Goal: Information Seeking & Learning: Learn about a topic

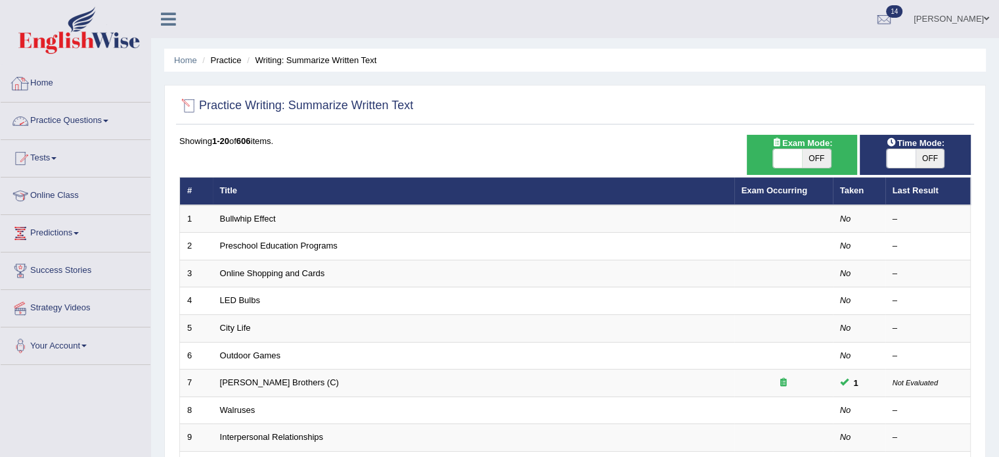
click at [37, 76] on link "Home" at bounding box center [76, 81] width 150 height 33
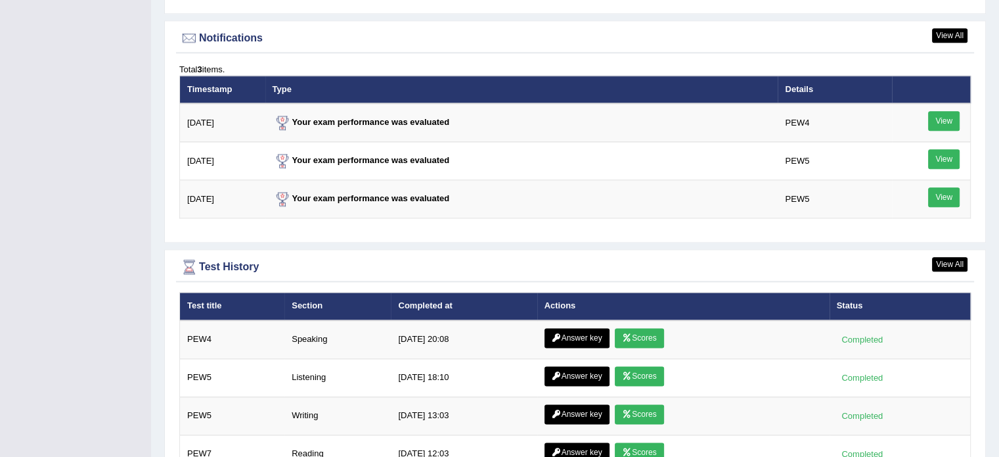
scroll to position [1598, 0]
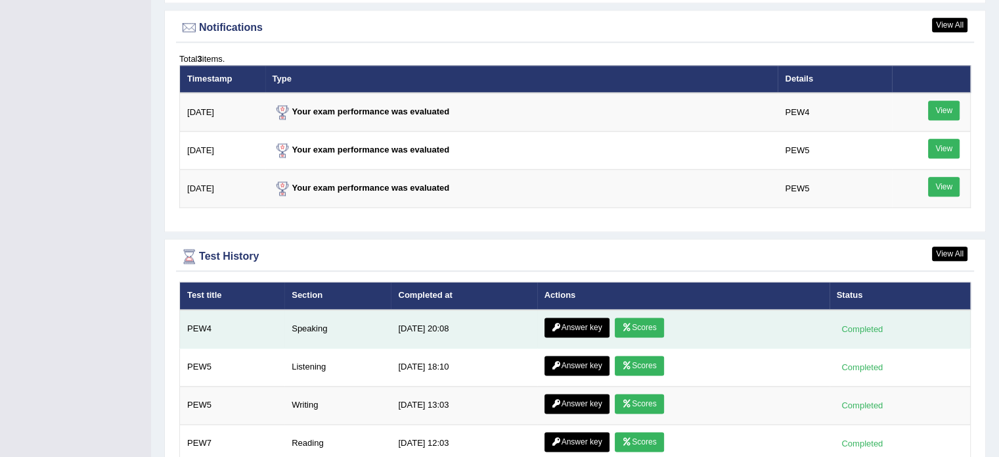
click at [657, 323] on link "Scores" at bounding box center [639, 327] width 49 height 20
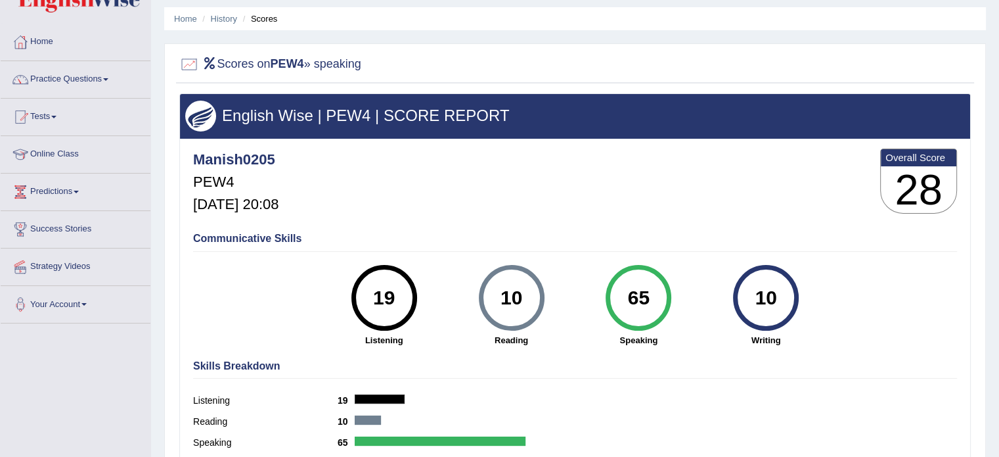
scroll to position [43, 0]
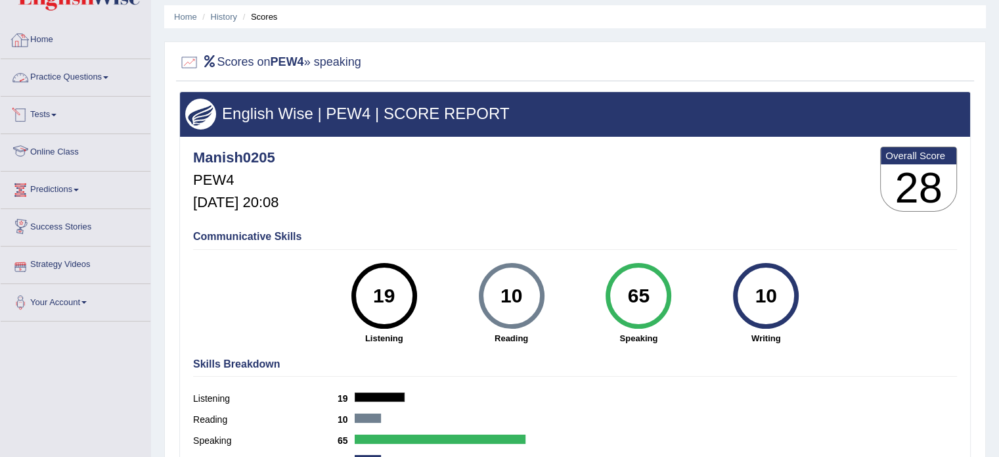
click at [40, 45] on link "Home" at bounding box center [76, 38] width 150 height 33
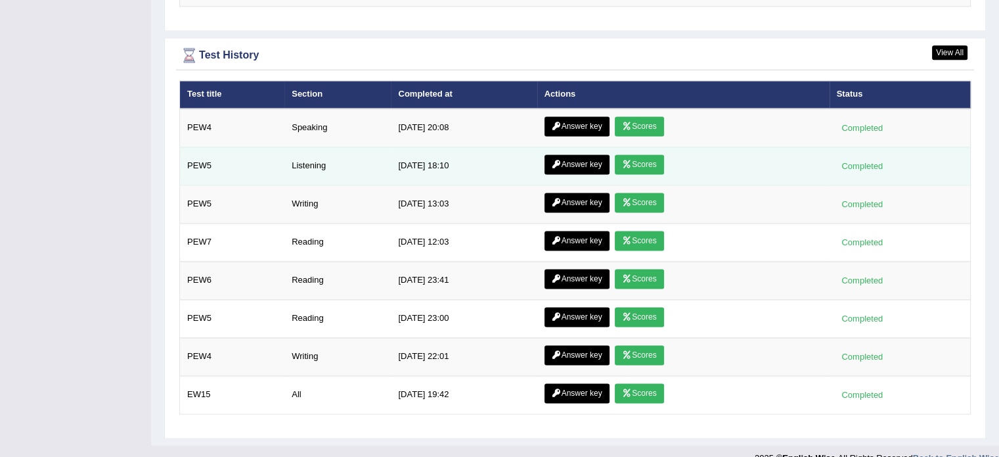
scroll to position [1811, 0]
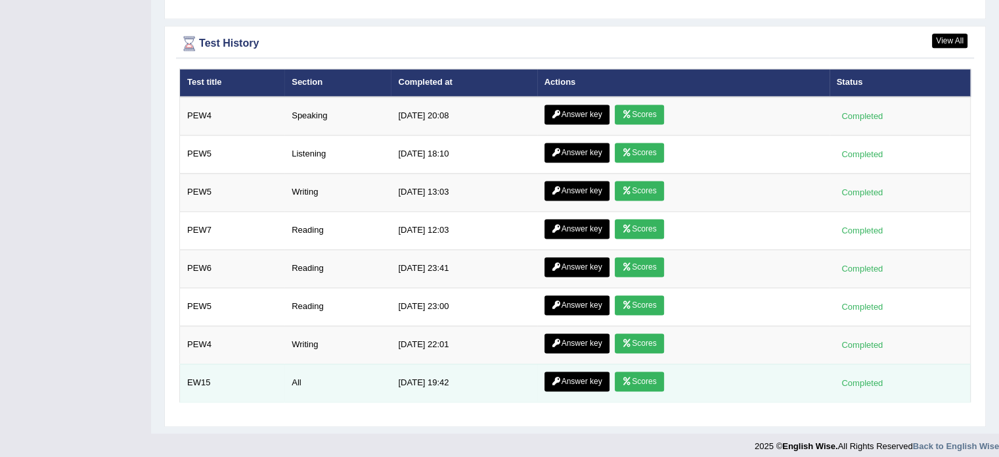
click at [642, 374] on link "Scores" at bounding box center [639, 381] width 49 height 20
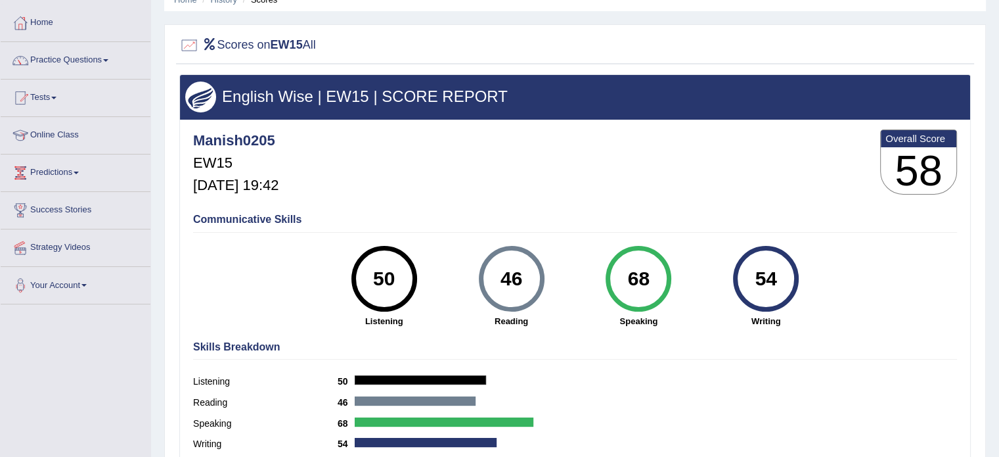
scroll to position [66, 0]
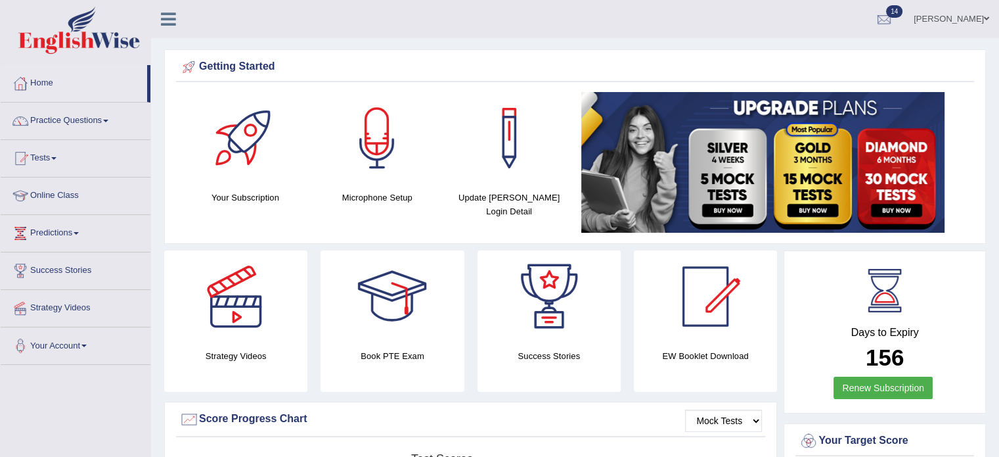
click at [894, 15] on div at bounding box center [884, 20] width 20 height 20
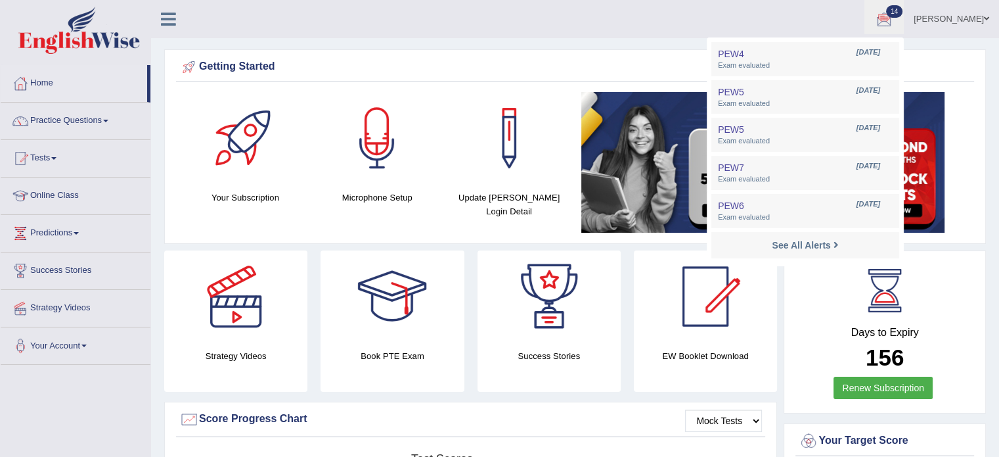
click at [471, 12] on ul "Manish kakkad Toggle navigation Username: Manish0205 Access Type: Online Subscr…" at bounding box center [702, 18] width 594 height 37
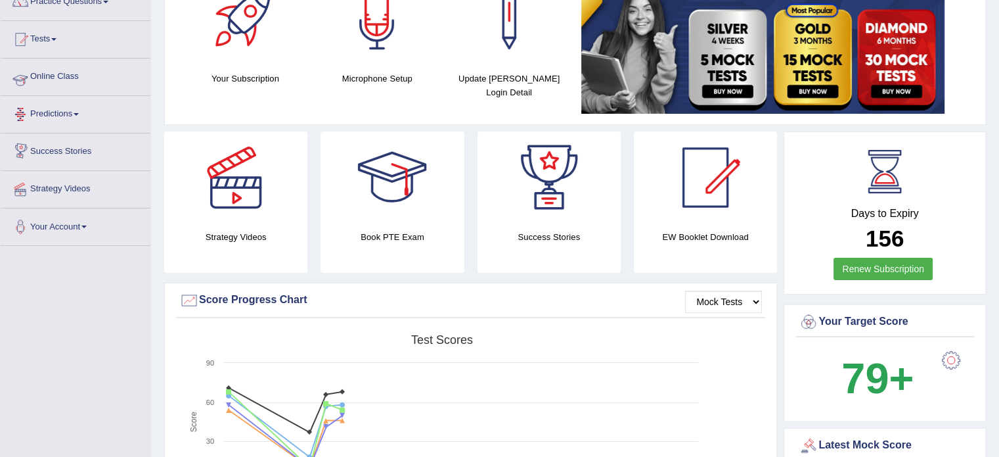
scroll to position [109, 0]
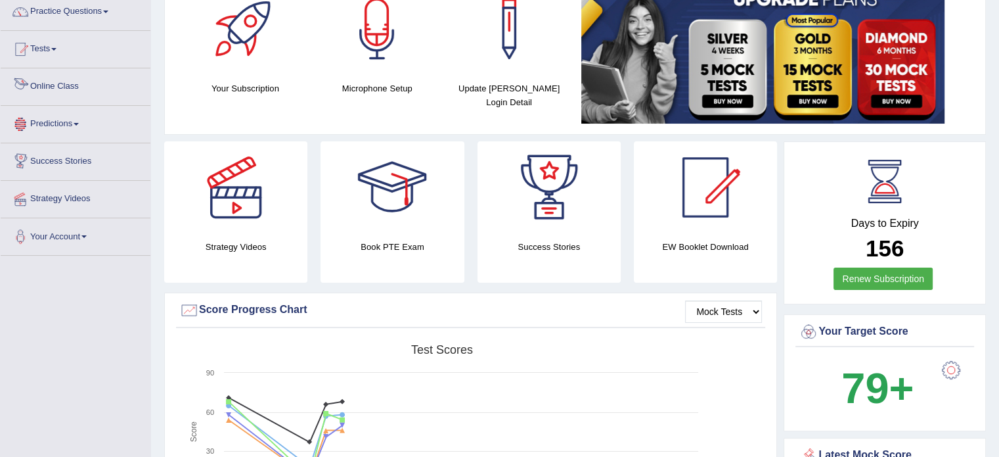
click at [74, 120] on link "Predictions" at bounding box center [76, 122] width 150 height 33
click at [68, 150] on link "Latest Predictions" at bounding box center [85, 155] width 123 height 24
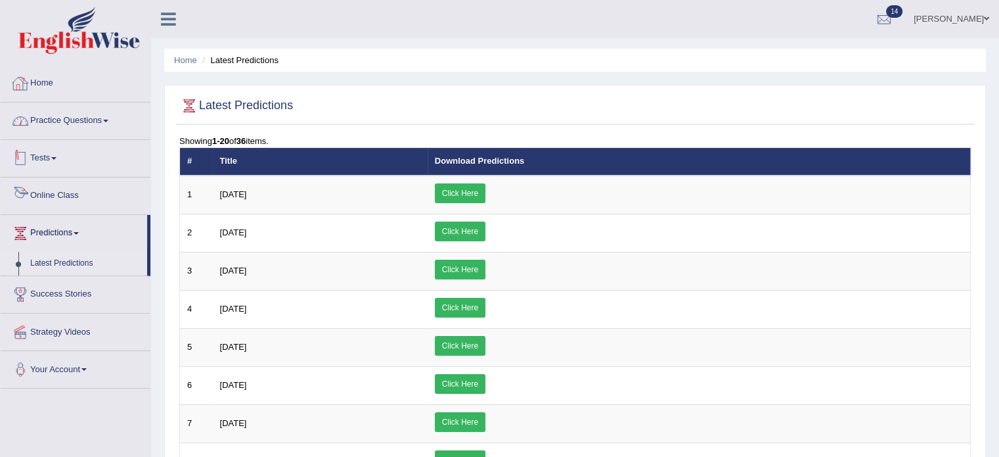
click at [37, 83] on link "Home" at bounding box center [76, 81] width 150 height 33
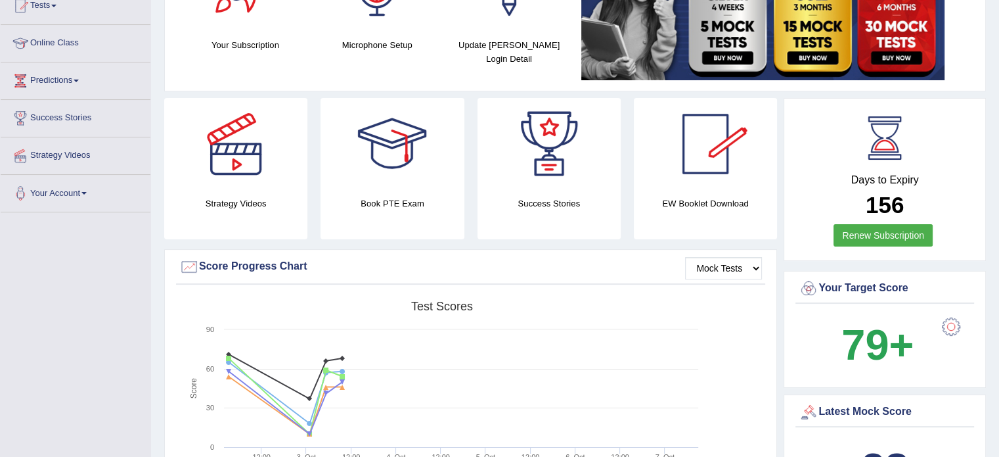
scroll to position [153, 0]
click at [744, 259] on select "Mock Tests" at bounding box center [723, 267] width 77 height 22
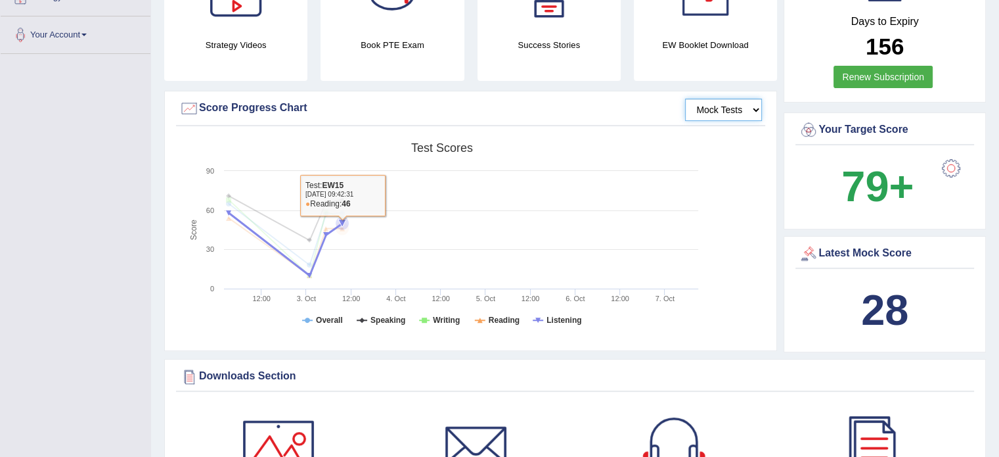
scroll to position [328, 0]
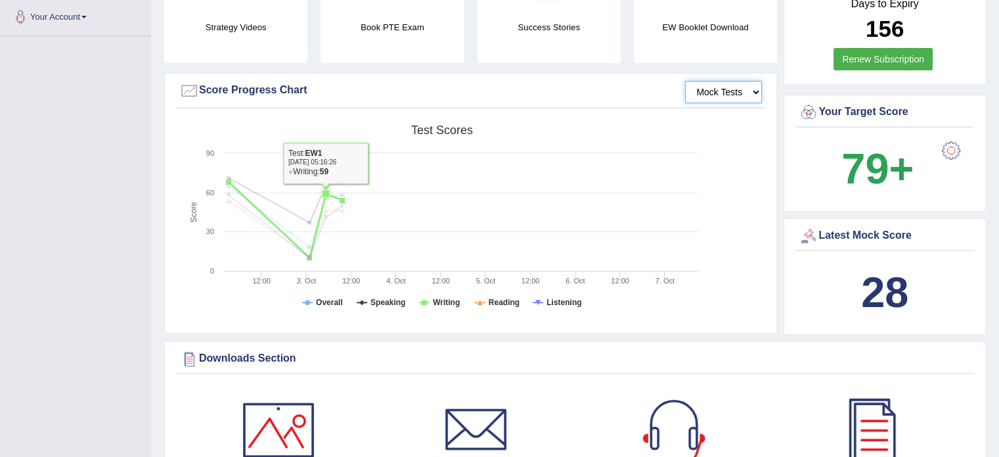
click at [323, 190] on icon at bounding box center [326, 194] width 8 height 8
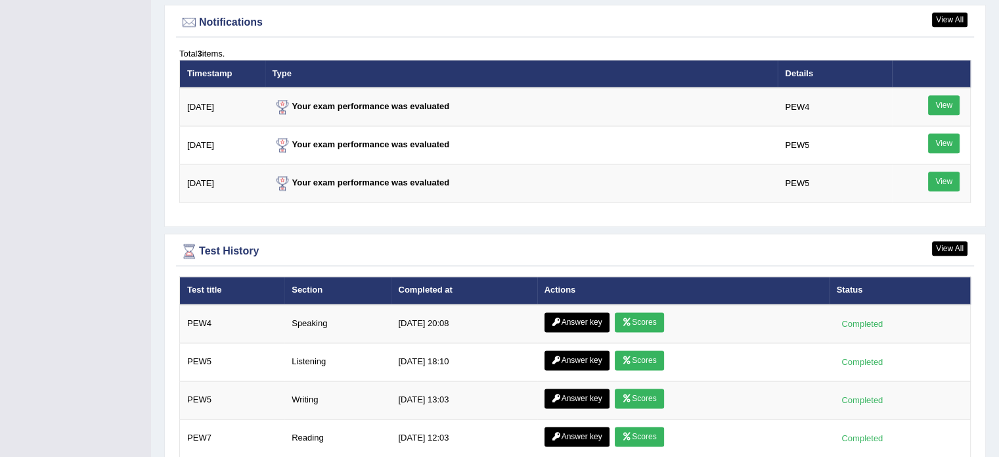
scroll to position [1686, 0]
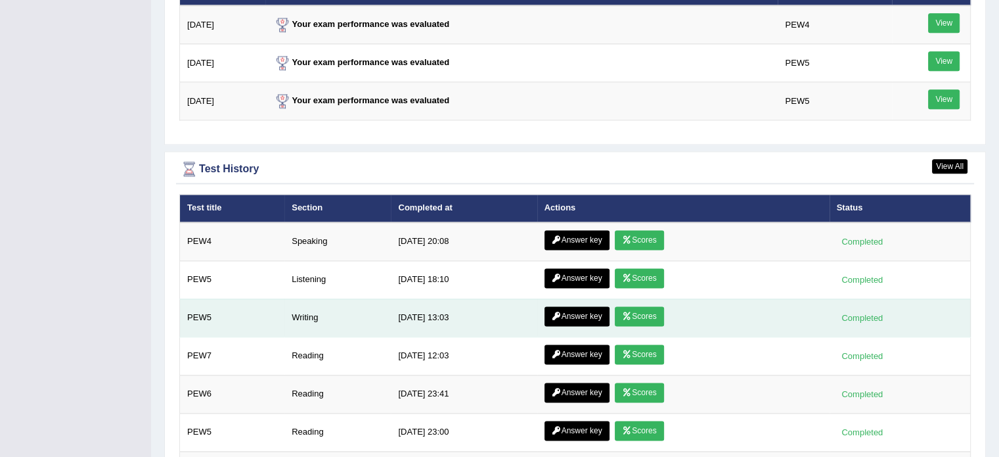
click at [573, 309] on link "Answer key" at bounding box center [577, 316] width 65 height 20
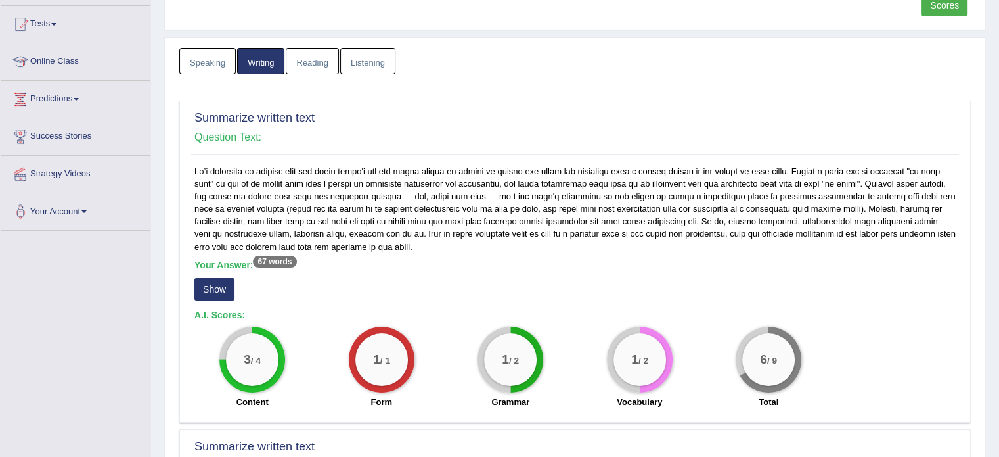
scroll to position [153, 0]
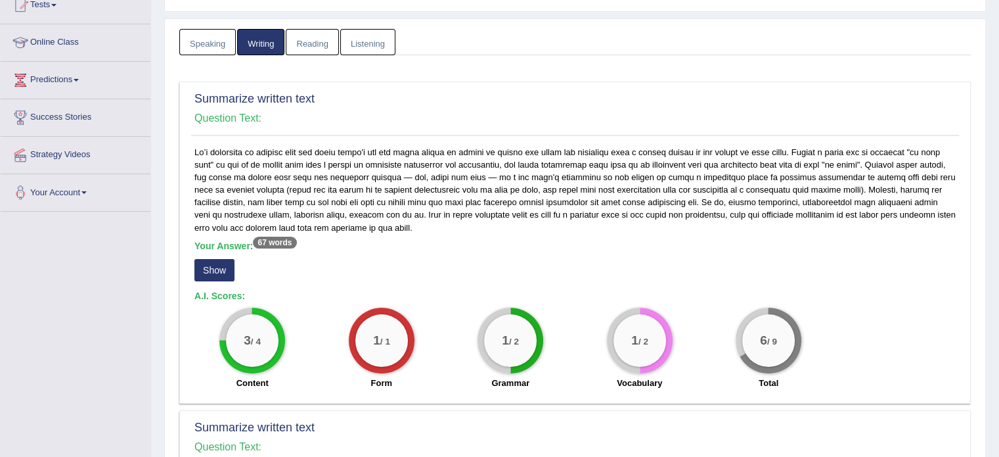
click at [223, 275] on button "Show" at bounding box center [214, 270] width 40 height 22
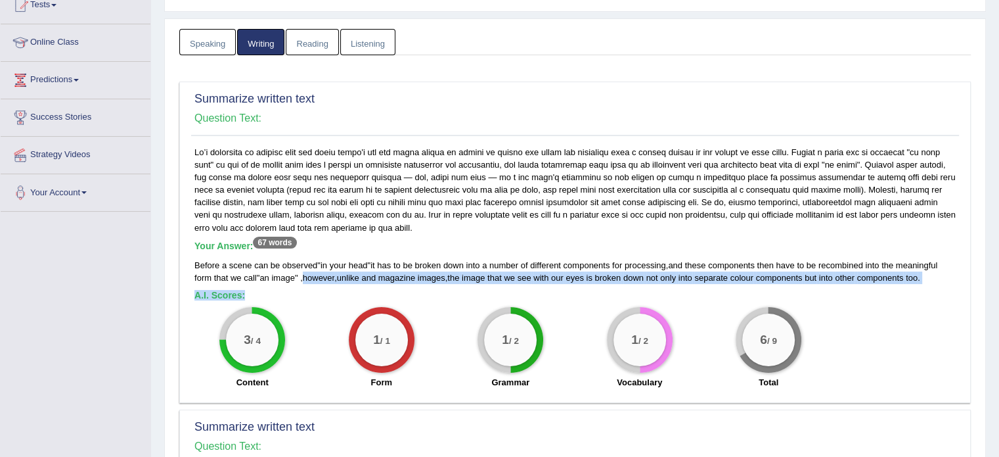
drag, startPoint x: 307, startPoint y: 275, endPoint x: 936, endPoint y: 283, distance: 629.3
click at [936, 283] on div "Your Answer: 67 words Before a scene can be observed " in your head " it has to…" at bounding box center [575, 271] width 768 height 250
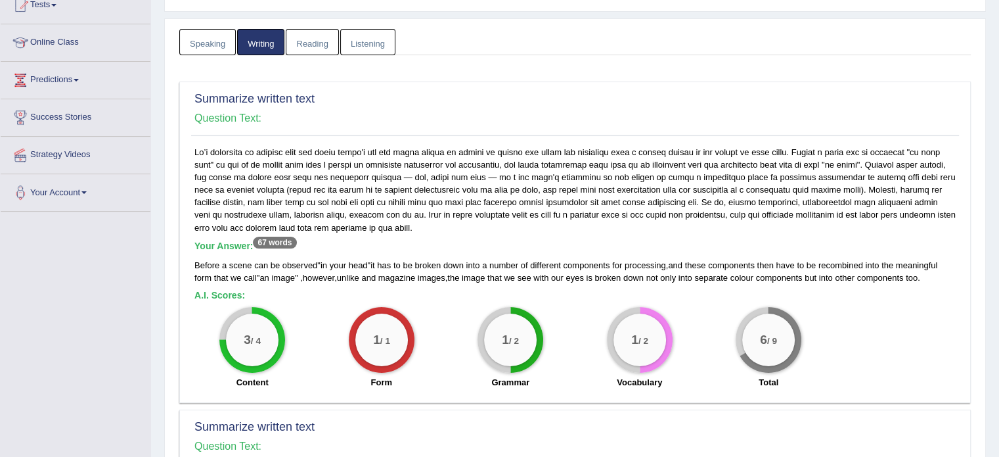
click at [920, 336] on div "3 / 4 Content 1 / 1 Form 1 / 2 Grammar 1 / 2 Vocabulary 6 / 9 Total" at bounding box center [575, 349] width 774 height 85
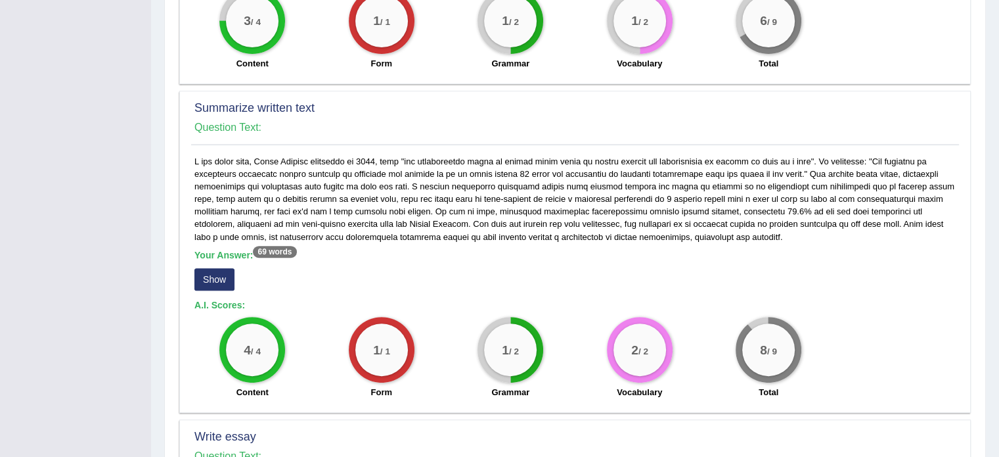
scroll to position [481, 0]
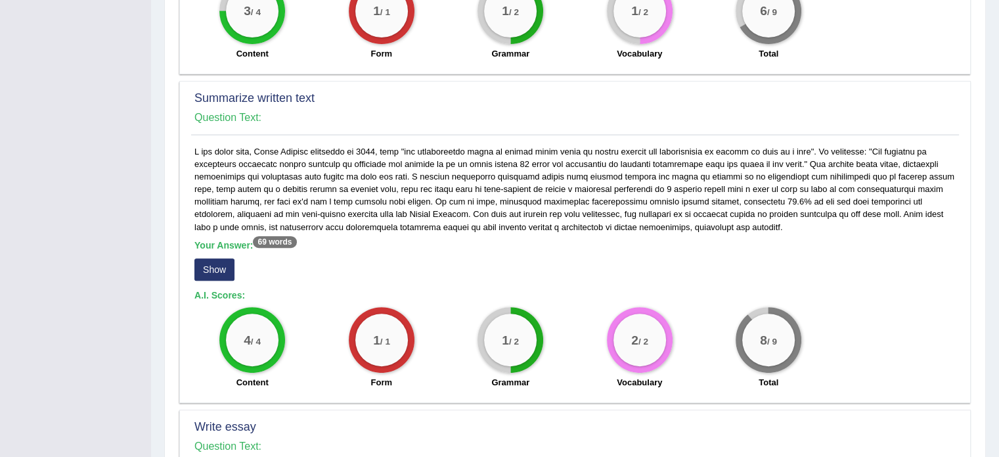
click at [220, 270] on button "Show" at bounding box center [214, 269] width 40 height 22
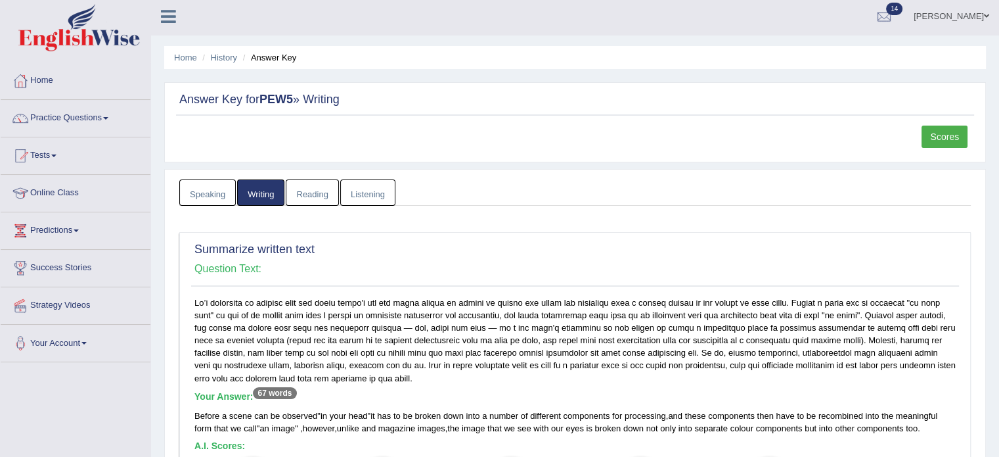
scroll to position [0, 0]
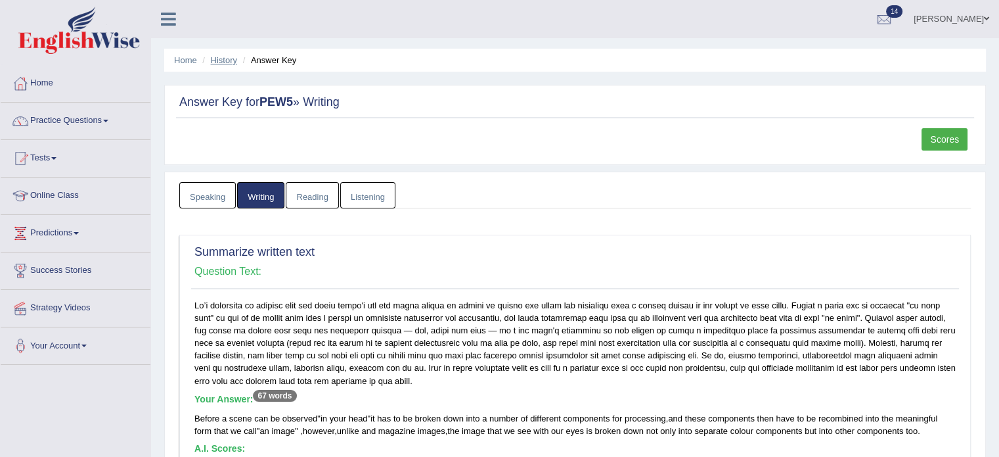
click at [215, 60] on link "History" at bounding box center [224, 60] width 26 height 10
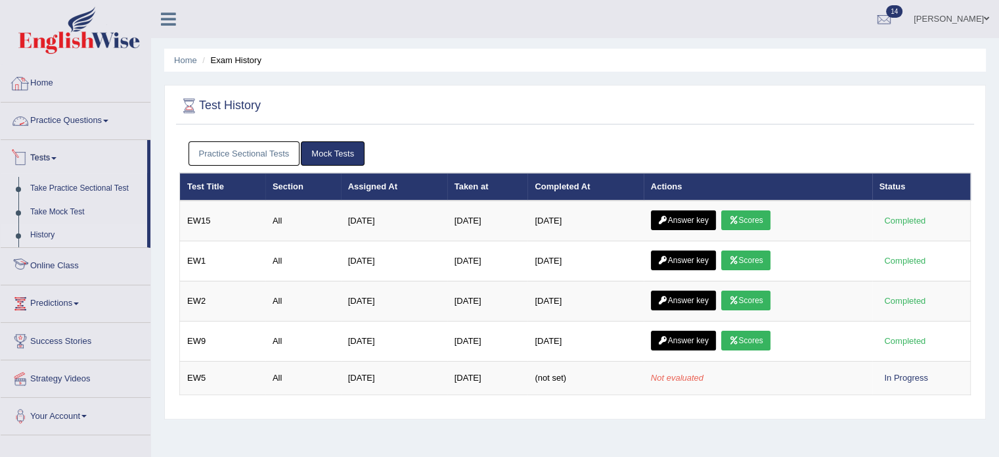
click at [30, 84] on link "Home" at bounding box center [76, 81] width 150 height 33
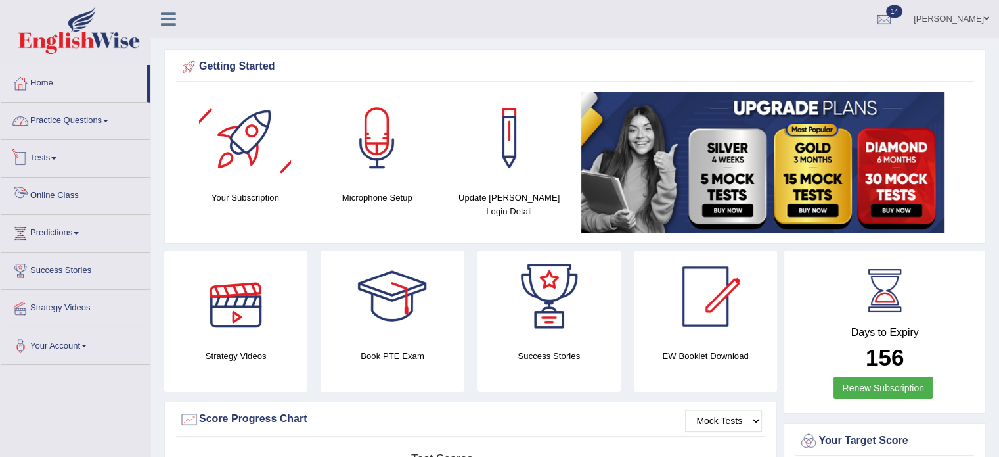
click at [56, 122] on link "Practice Questions" at bounding box center [76, 118] width 150 height 33
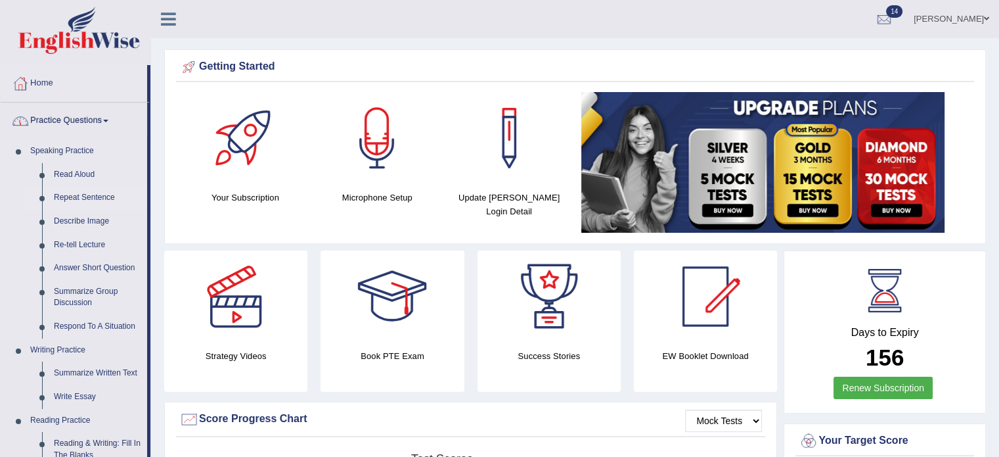
click at [70, 201] on link "Repeat Sentence" at bounding box center [97, 198] width 99 height 24
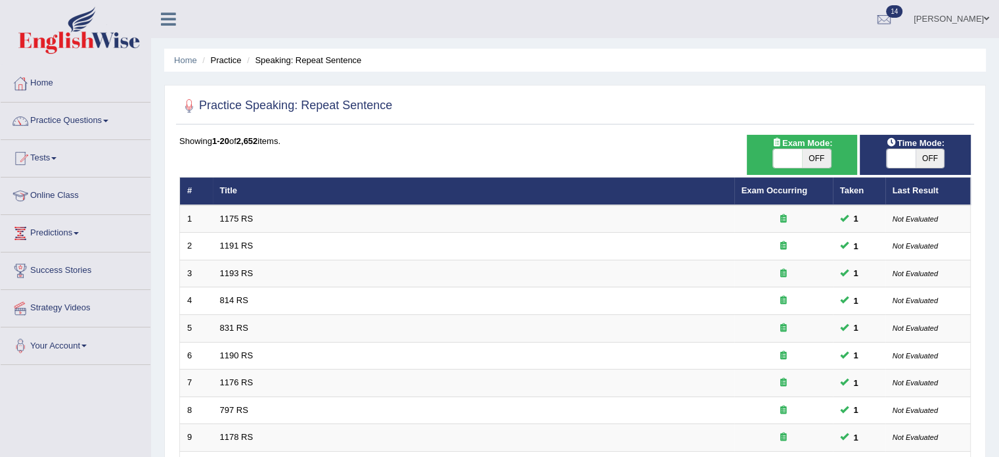
click at [786, 157] on span at bounding box center [787, 158] width 29 height 18
checkbox input "true"
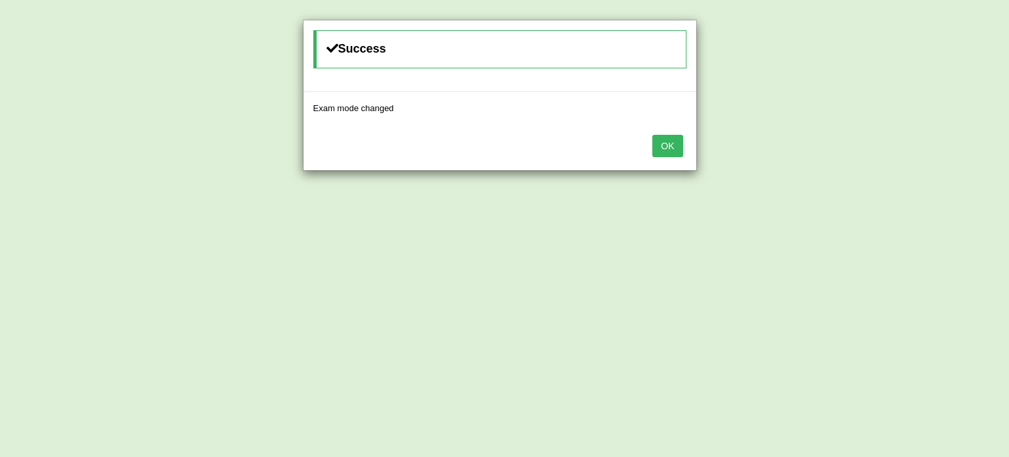
click at [653, 150] on button "OK" at bounding box center [667, 146] width 30 height 22
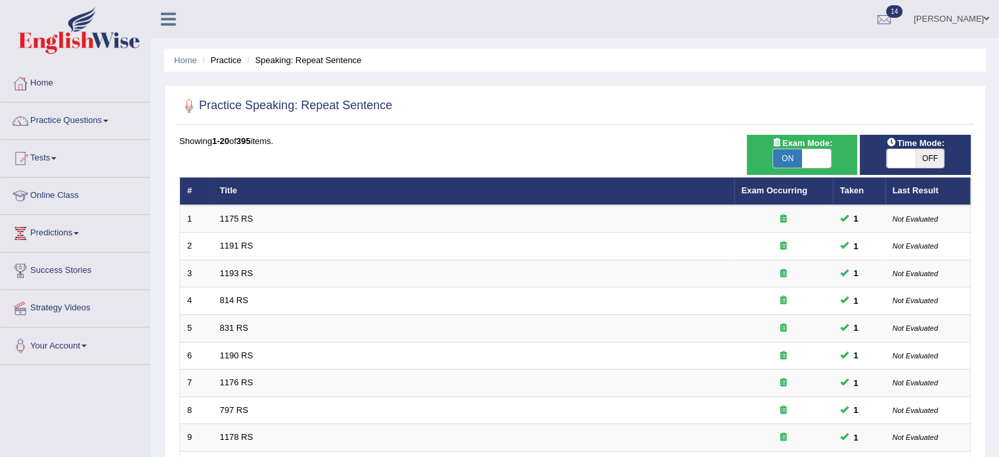
click at [909, 160] on span at bounding box center [901, 158] width 29 height 18
checkbox input "true"
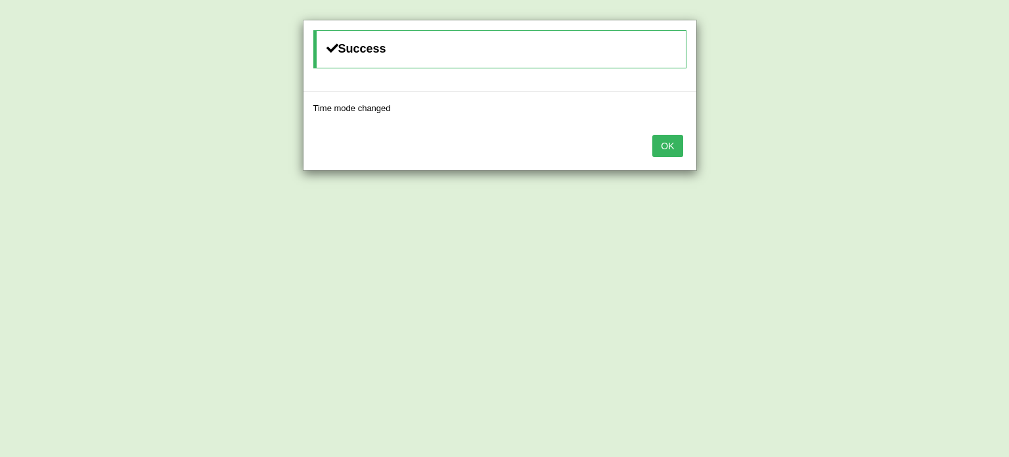
click at [665, 142] on button "OK" at bounding box center [667, 146] width 30 height 22
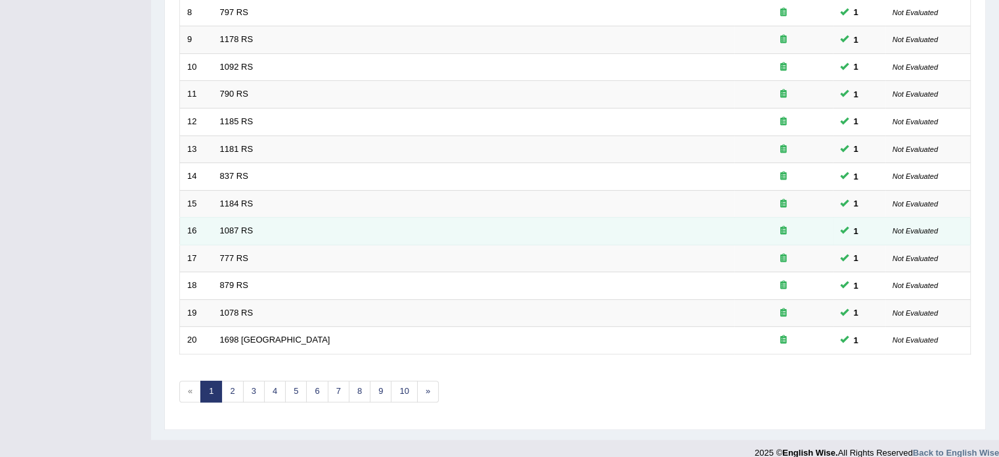
scroll to position [409, 0]
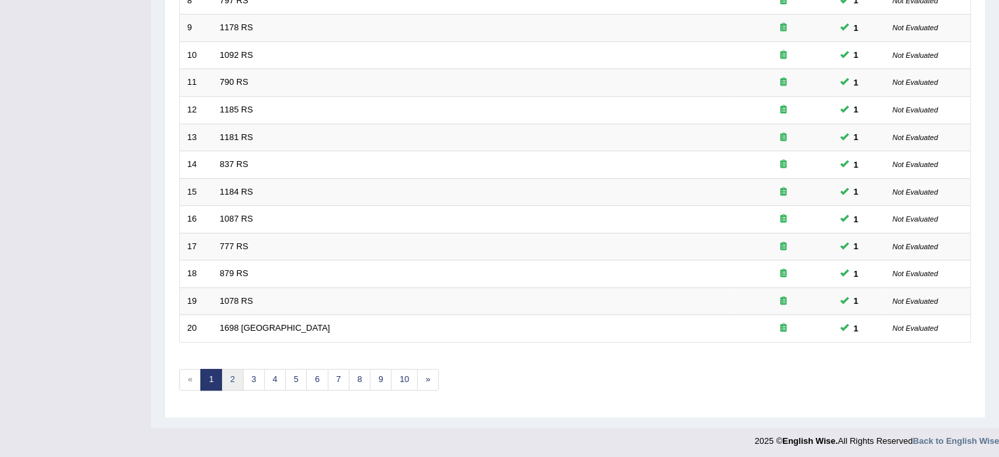
click at [238, 375] on link "2" at bounding box center [232, 380] width 22 height 22
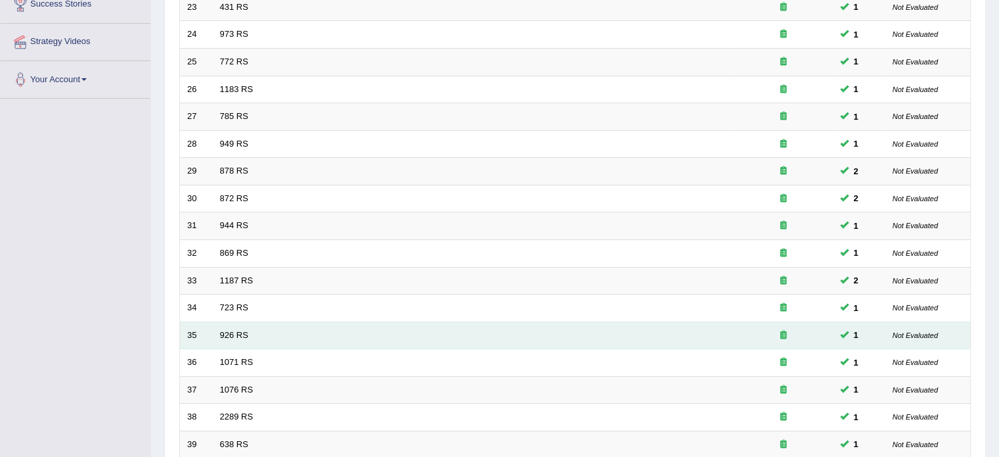
scroll to position [394, 0]
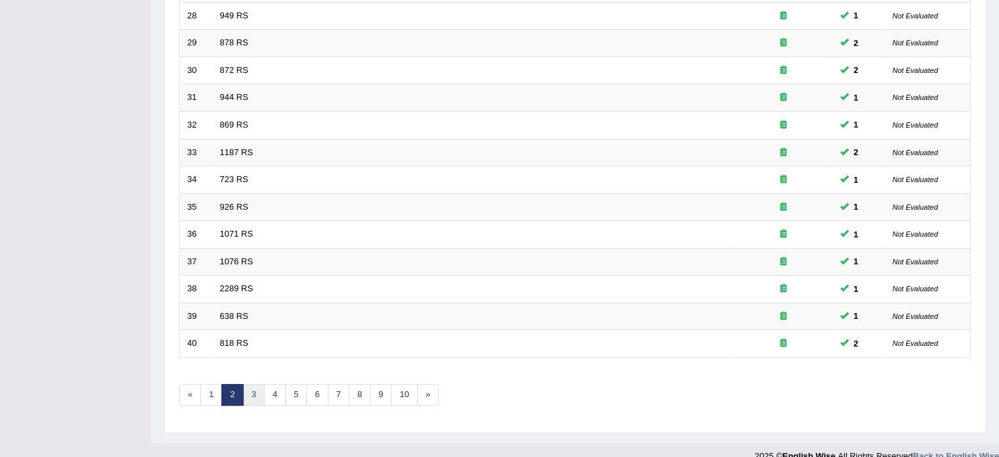
click at [250, 386] on link "3" at bounding box center [254, 395] width 22 height 22
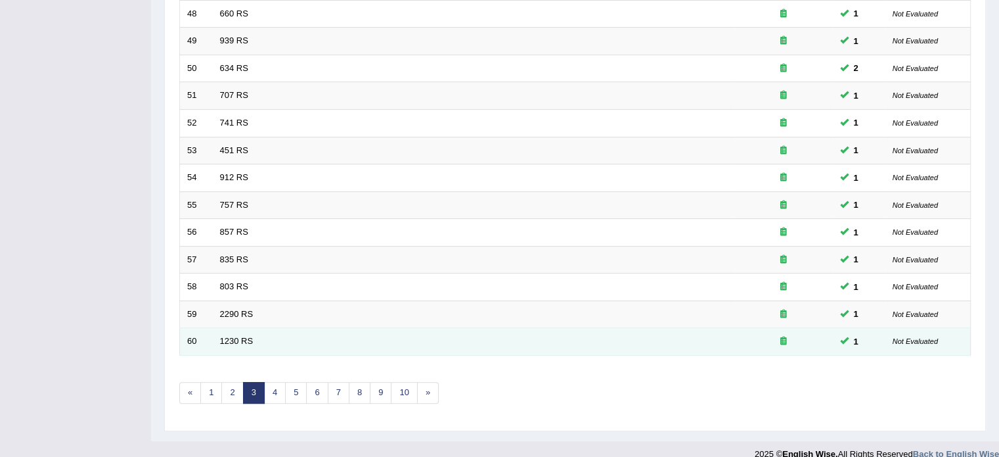
scroll to position [409, 0]
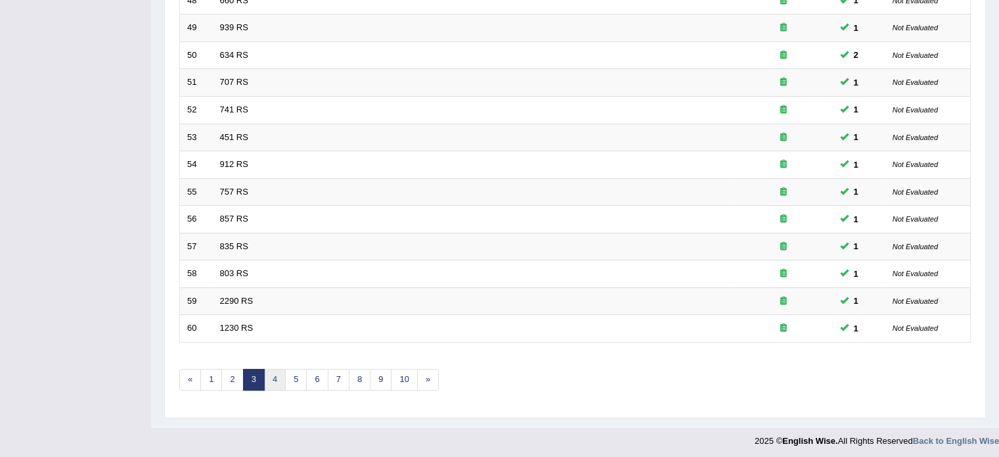
click at [268, 370] on link "4" at bounding box center [275, 380] width 22 height 22
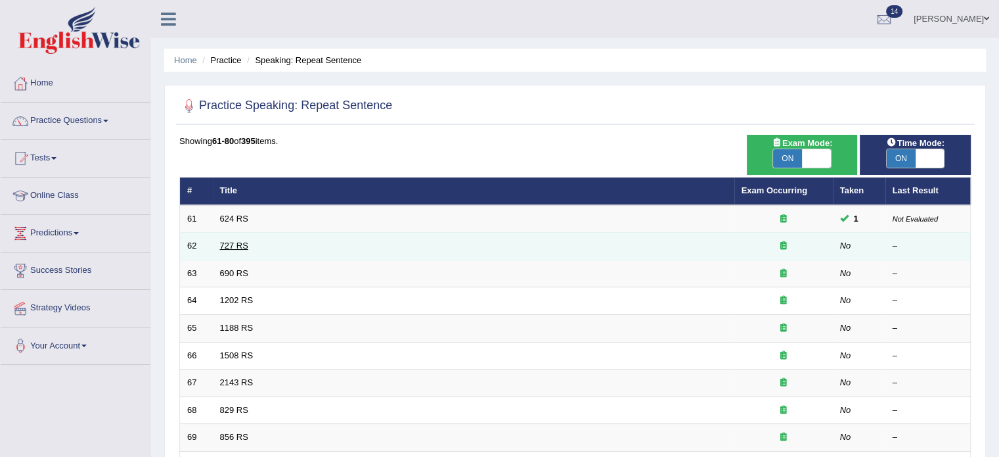
click at [241, 240] on link "727 RS" at bounding box center [234, 245] width 28 height 10
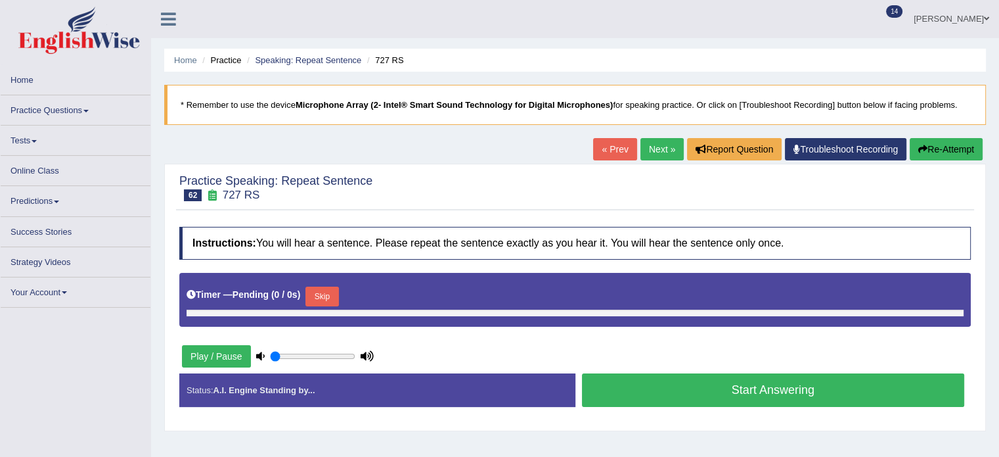
type input "0.8"
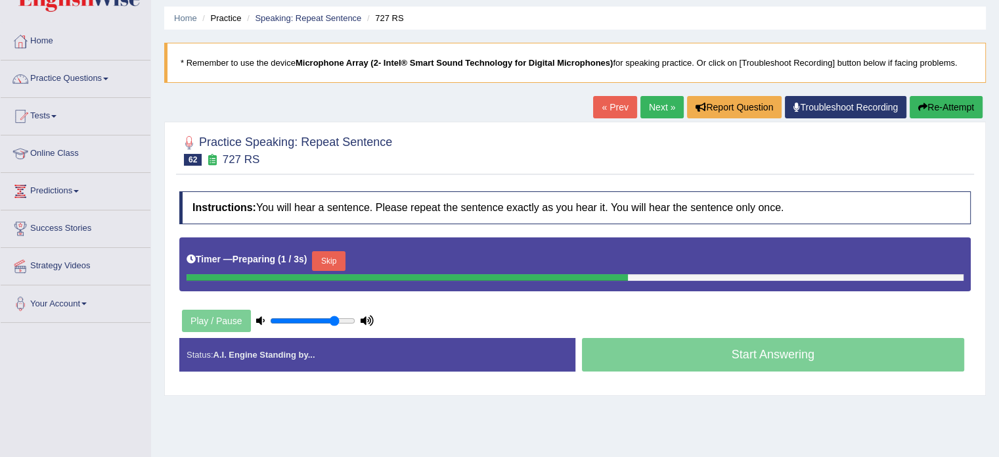
scroll to position [43, 0]
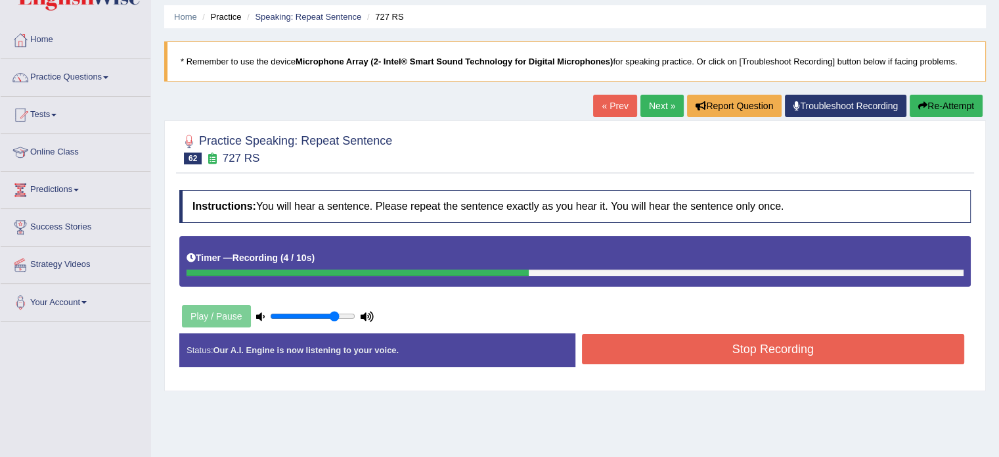
click at [763, 349] on button "Stop Recording" at bounding box center [773, 349] width 383 height 30
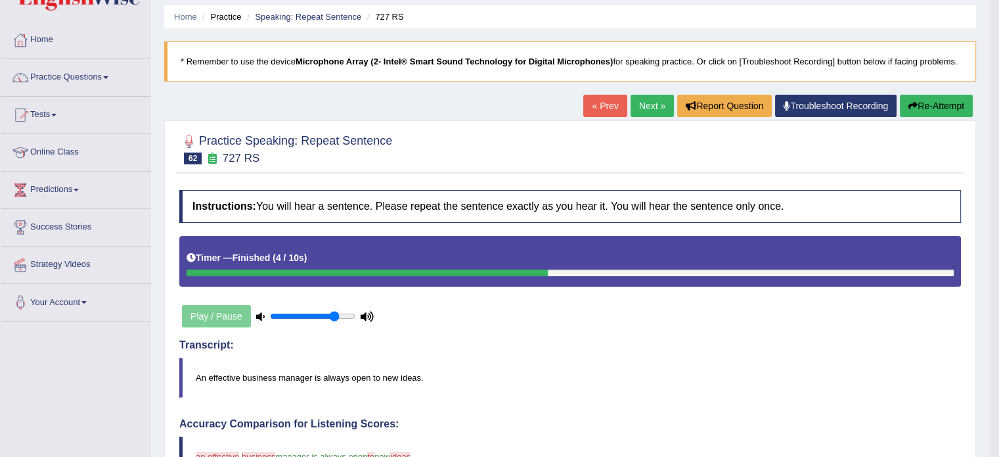
click at [649, 106] on link "Next »" at bounding box center [652, 106] width 43 height 22
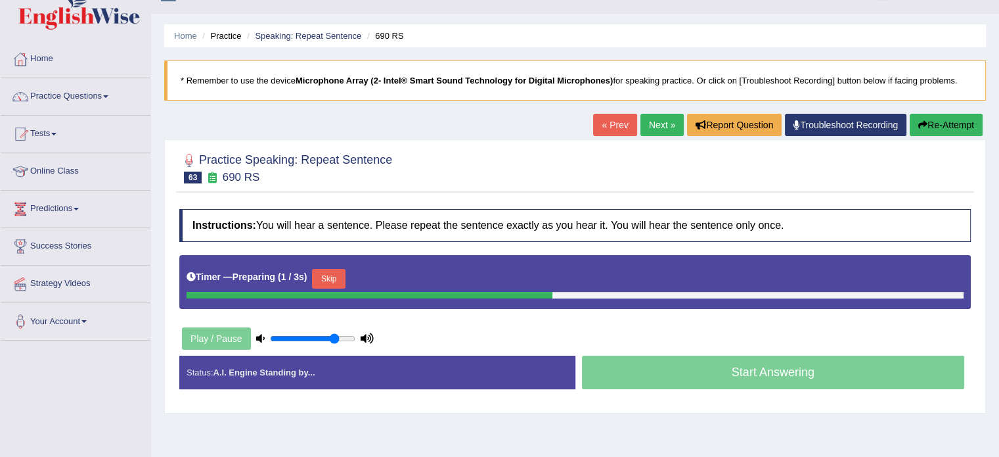
scroll to position [22, 0]
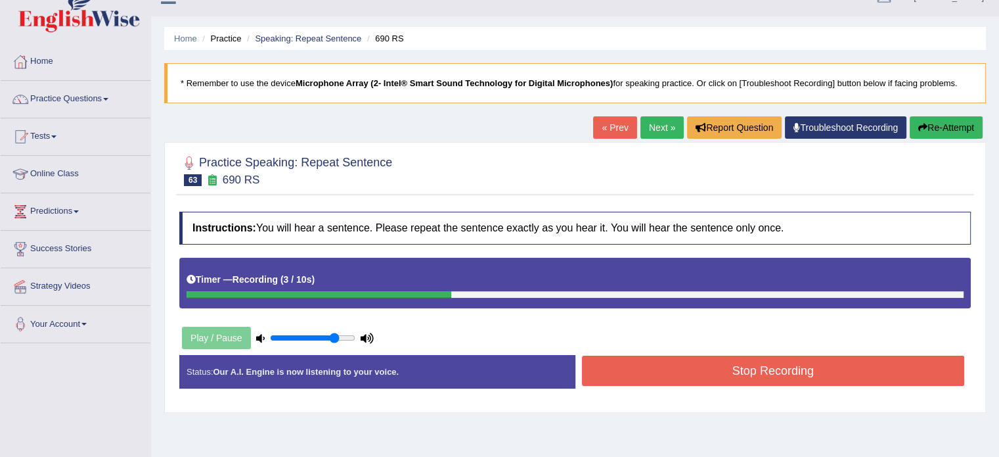
click at [736, 370] on button "Stop Recording" at bounding box center [773, 370] width 383 height 30
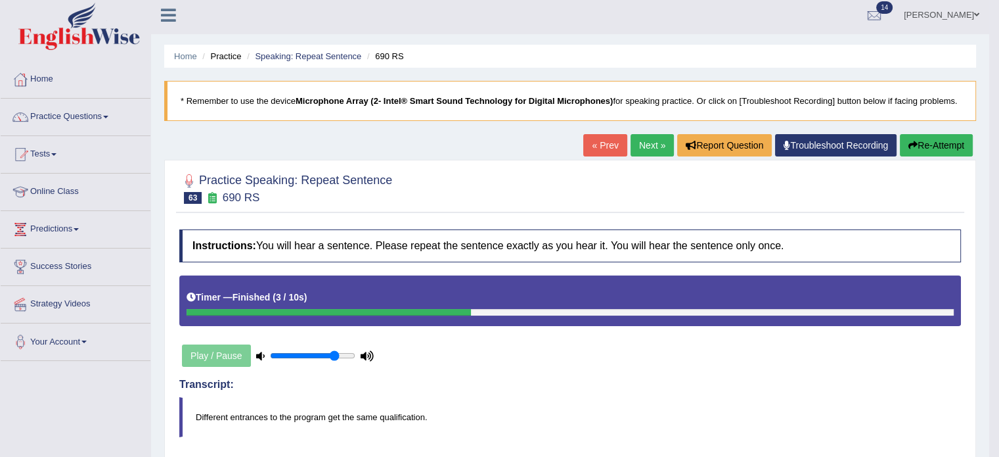
scroll to position [0, 0]
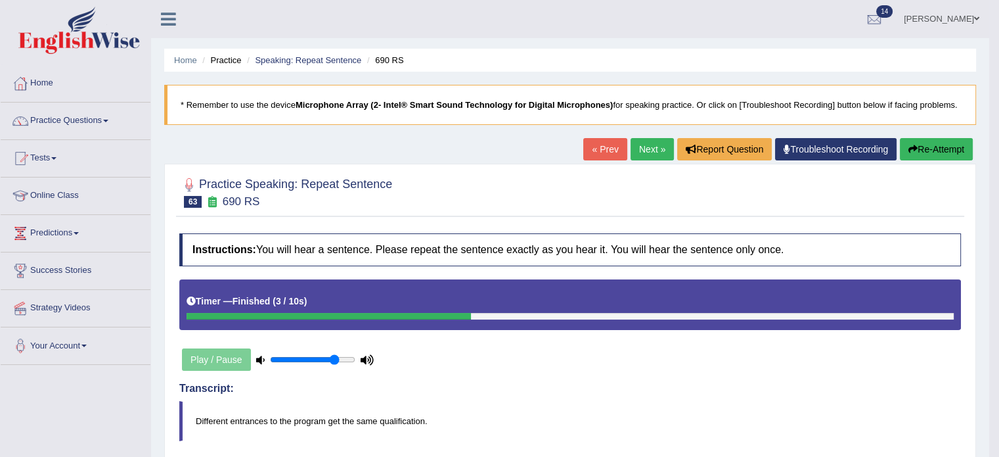
click at [943, 145] on button "Re-Attempt" at bounding box center [936, 149] width 73 height 22
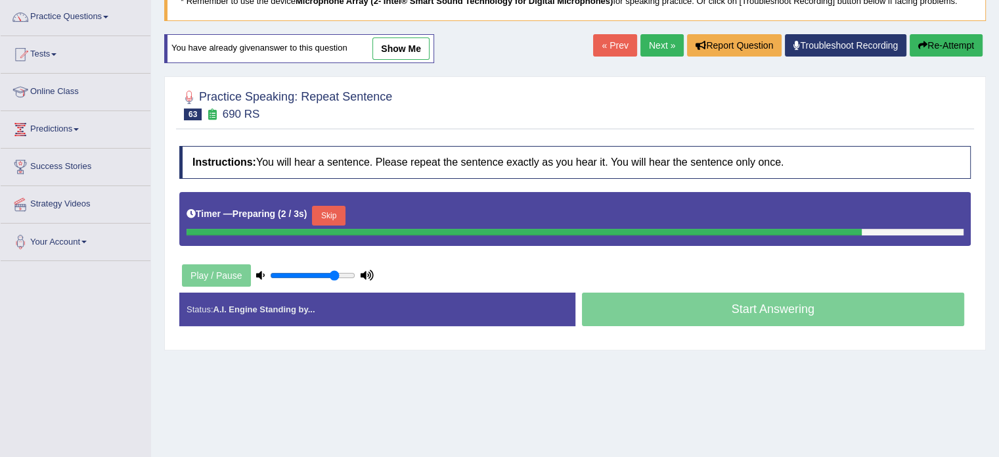
scroll to position [109, 0]
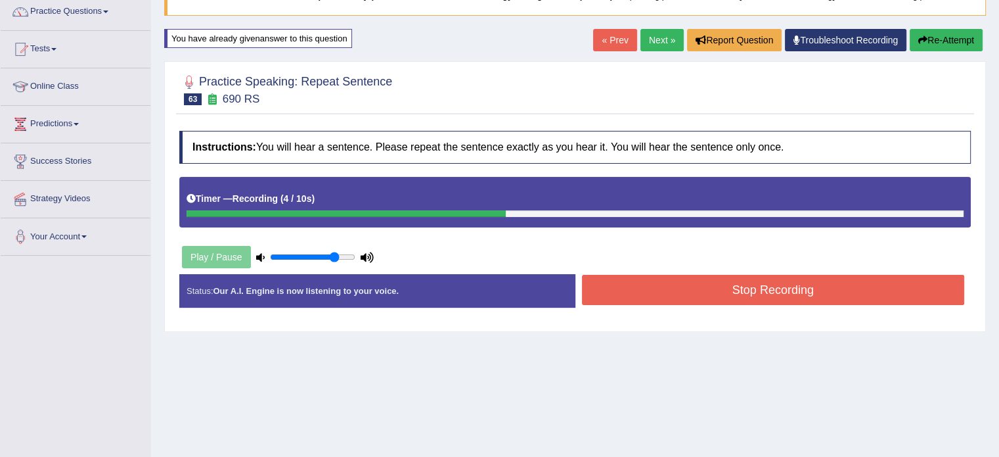
click at [717, 290] on button "Stop Recording" at bounding box center [773, 290] width 383 height 30
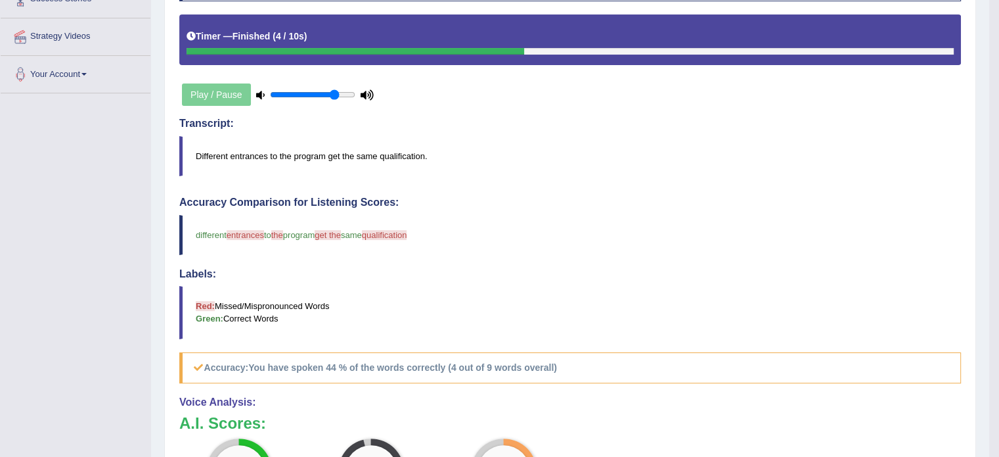
scroll to position [263, 0]
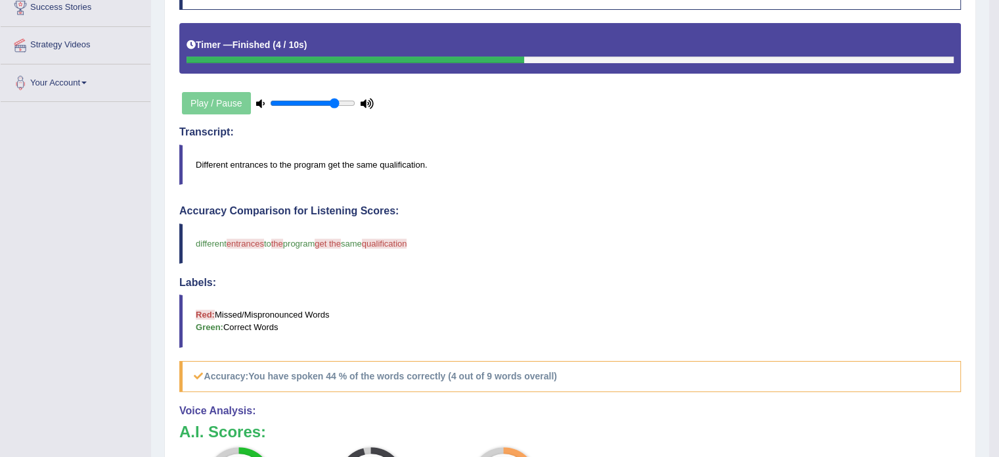
click at [192, 113] on div "Play / Pause" at bounding box center [277, 103] width 197 height 33
click at [200, 99] on div "Play / Pause" at bounding box center [277, 103] width 197 height 33
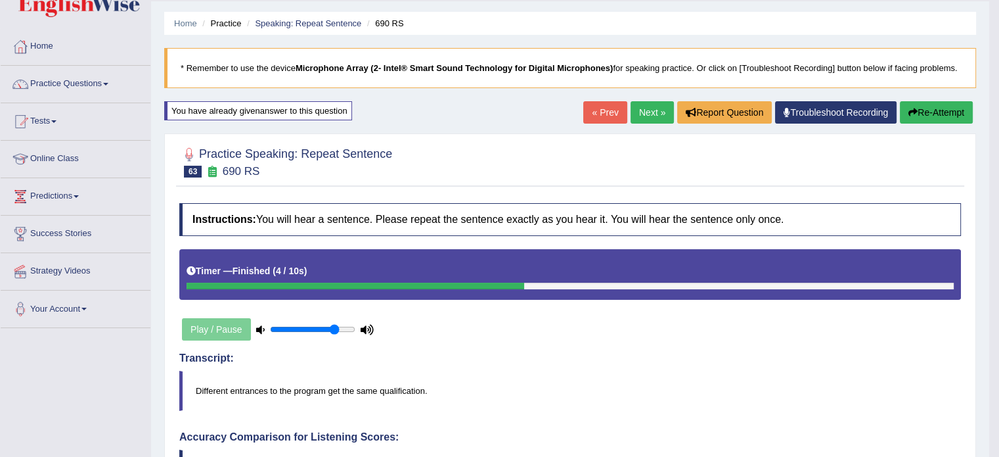
scroll to position [0, 0]
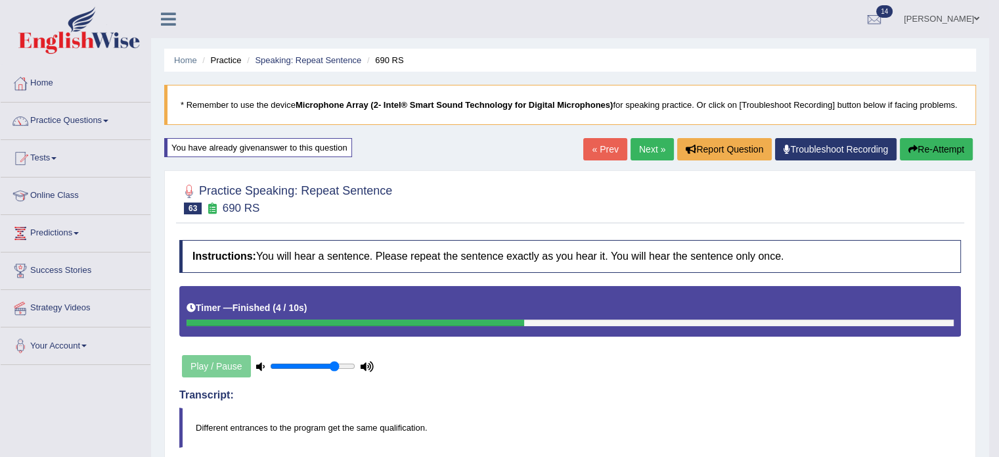
click at [636, 149] on link "Next »" at bounding box center [652, 149] width 43 height 22
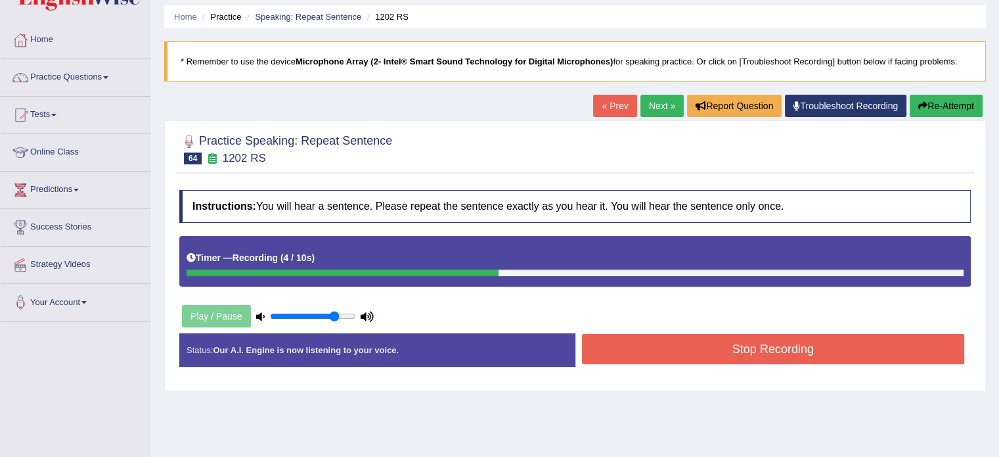
click at [687, 343] on button "Stop Recording" at bounding box center [773, 349] width 383 height 30
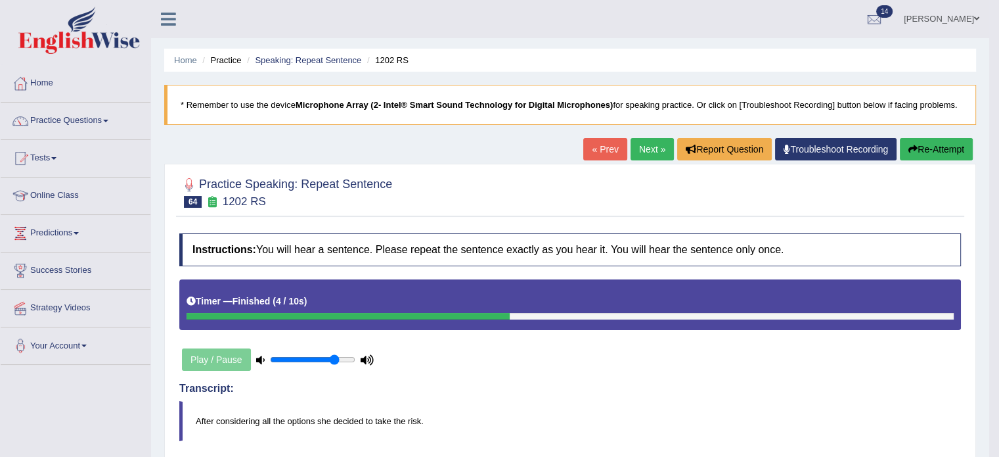
click at [640, 152] on link "Next »" at bounding box center [652, 149] width 43 height 22
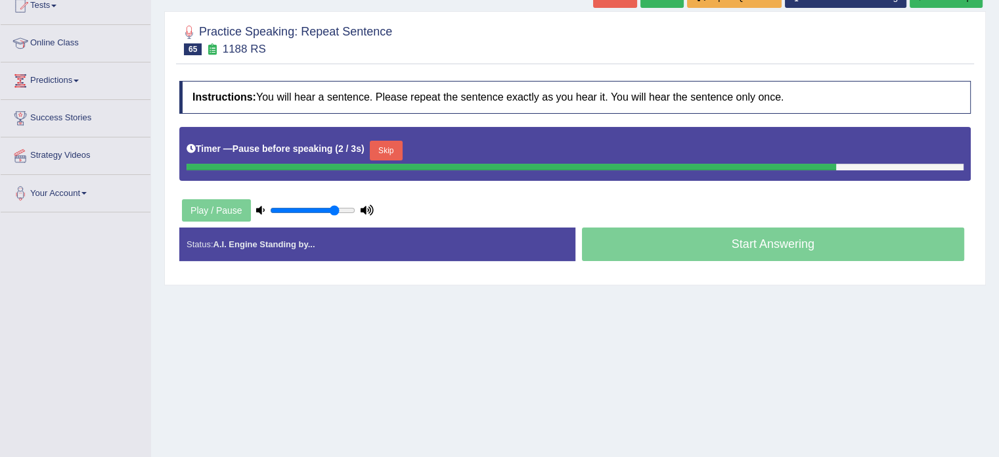
scroll to position [153, 0]
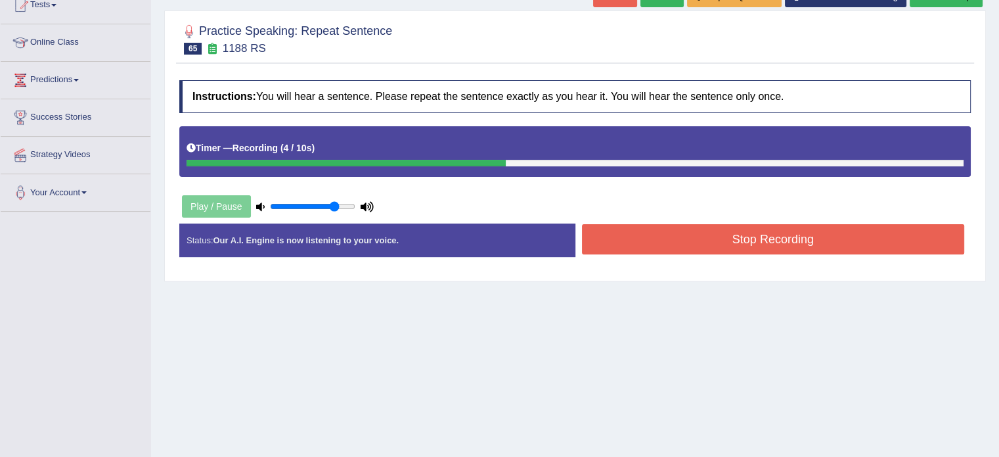
click at [738, 246] on button "Stop Recording" at bounding box center [773, 239] width 383 height 30
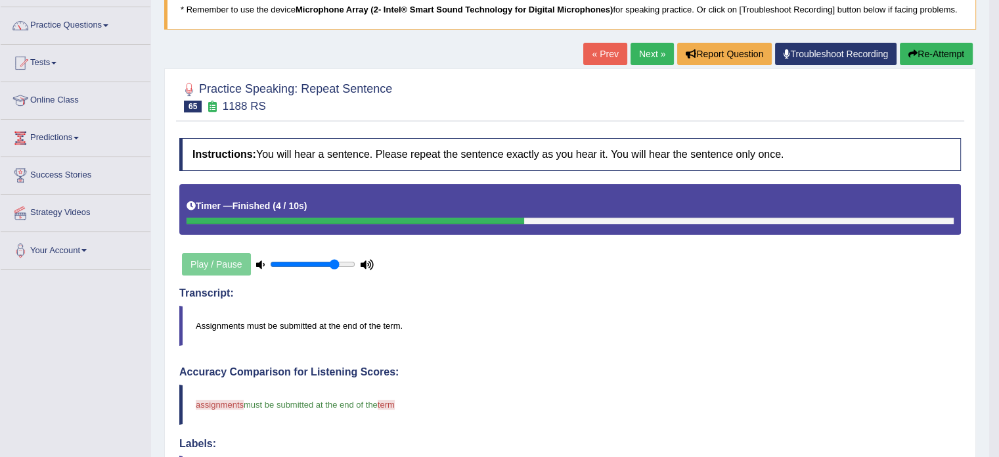
scroll to position [0, 0]
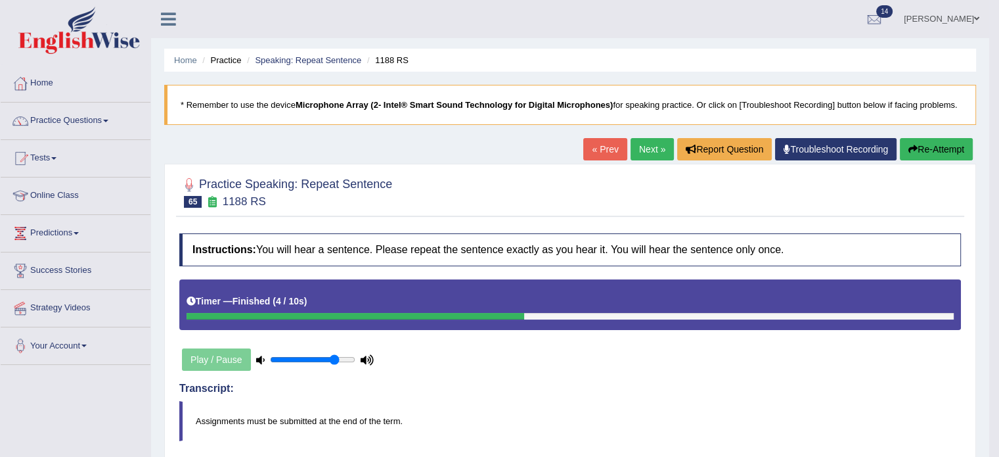
drag, startPoint x: 913, startPoint y: 380, endPoint x: 907, endPoint y: 376, distance: 7.1
click at [646, 154] on link "Next »" at bounding box center [652, 149] width 43 height 22
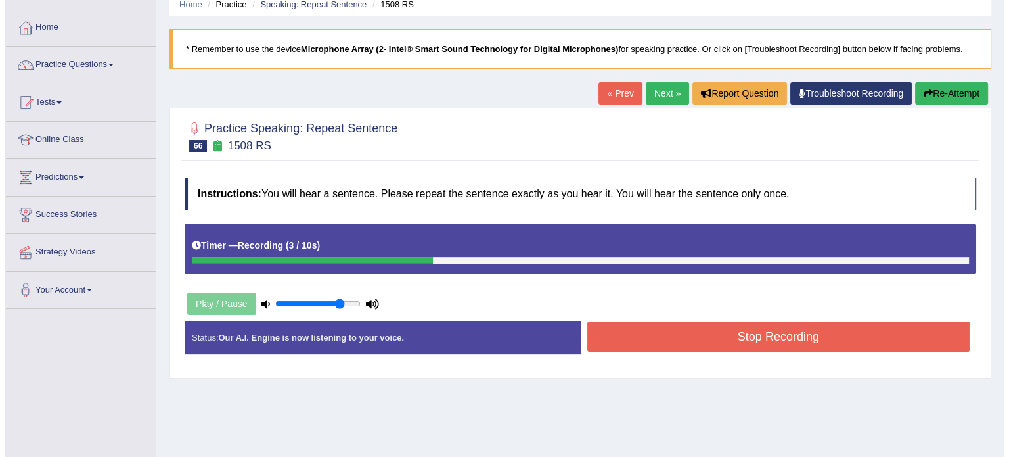
scroll to position [131, 0]
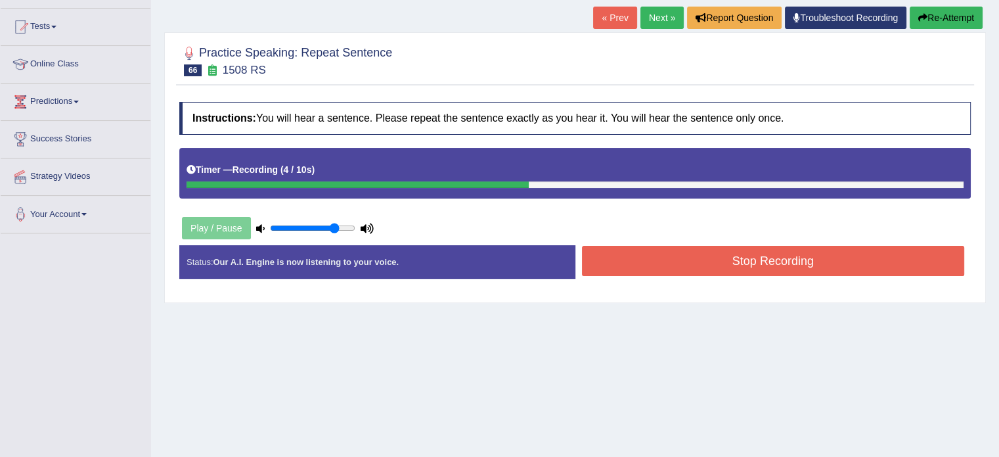
click at [722, 262] on button "Stop Recording" at bounding box center [773, 261] width 383 height 30
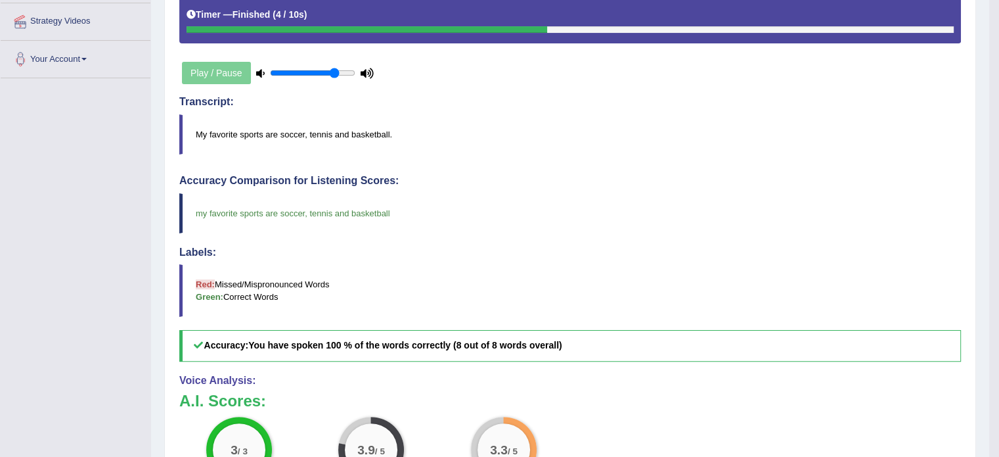
scroll to position [284, 0]
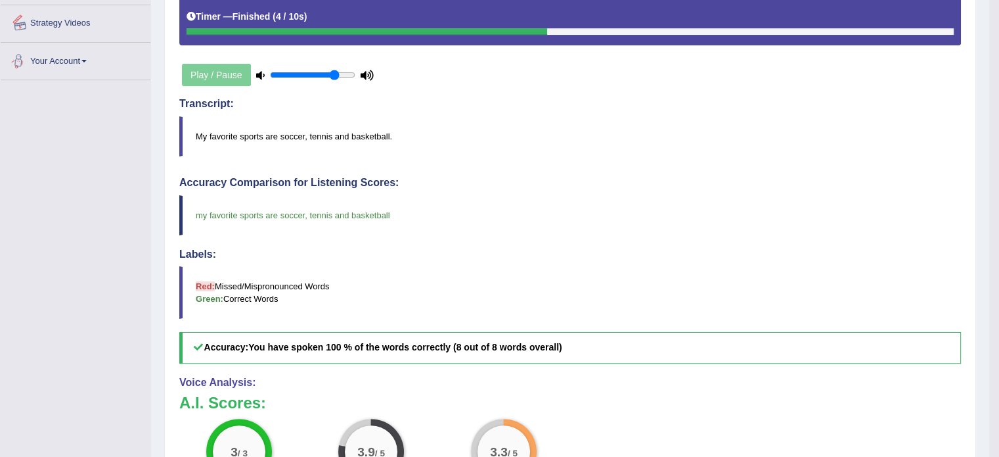
click at [196, 77] on div "Play / Pause" at bounding box center [277, 74] width 197 height 33
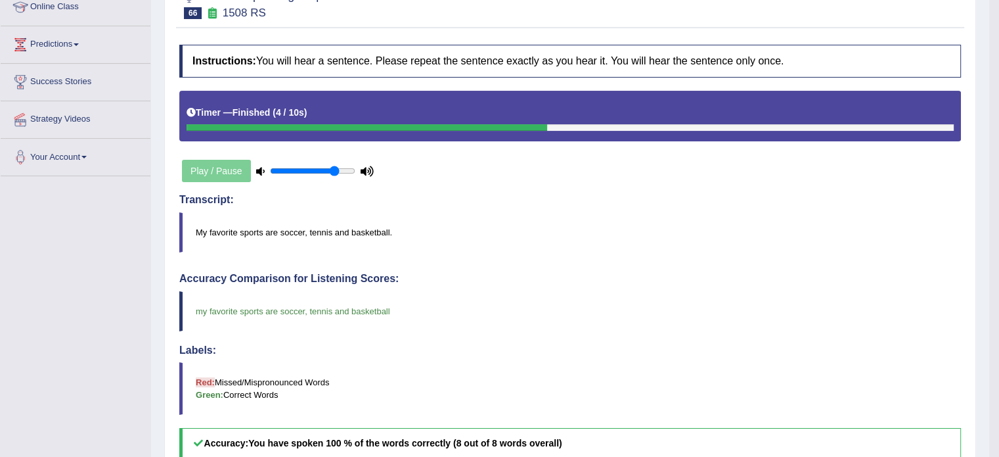
scroll to position [112, 0]
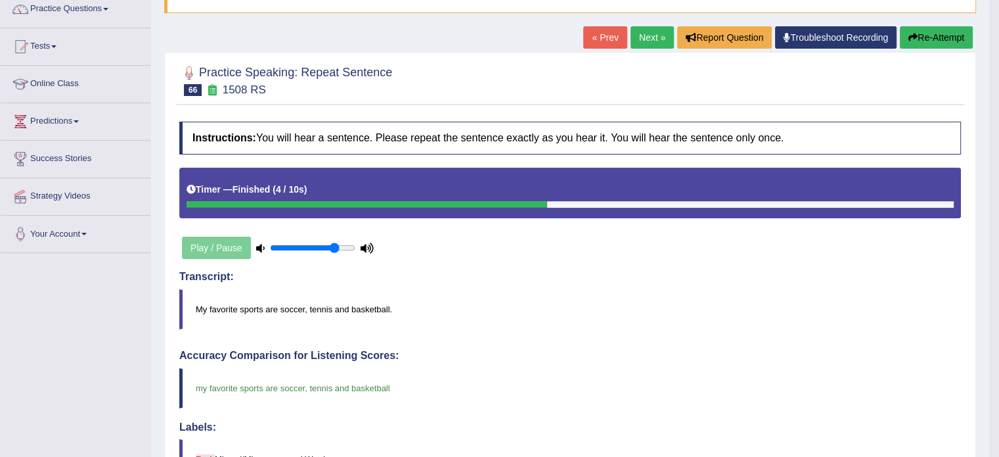
click at [644, 36] on link "Next »" at bounding box center [652, 37] width 43 height 22
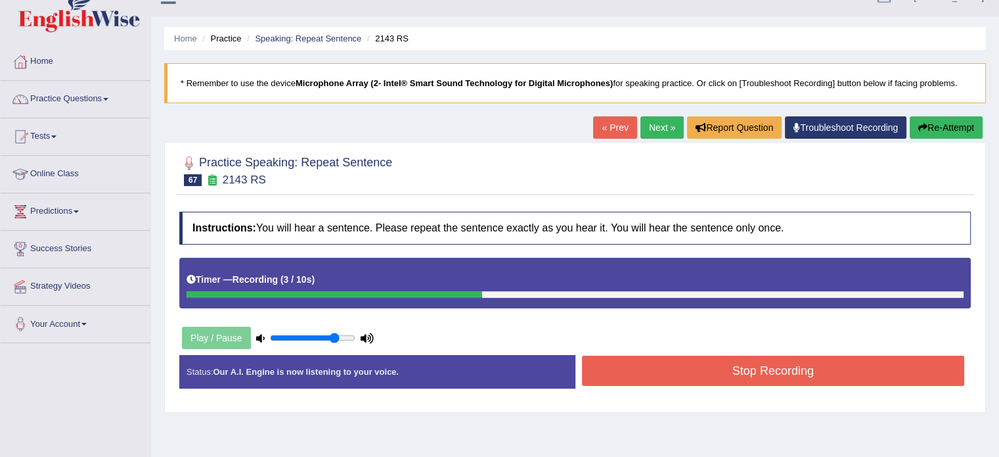
click at [785, 370] on button "Stop Recording" at bounding box center [773, 370] width 383 height 30
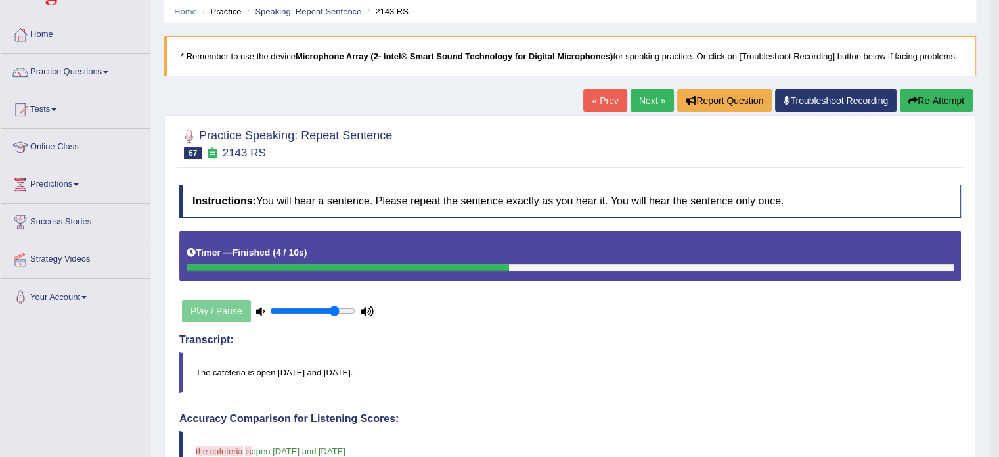
scroll to position [24, 0]
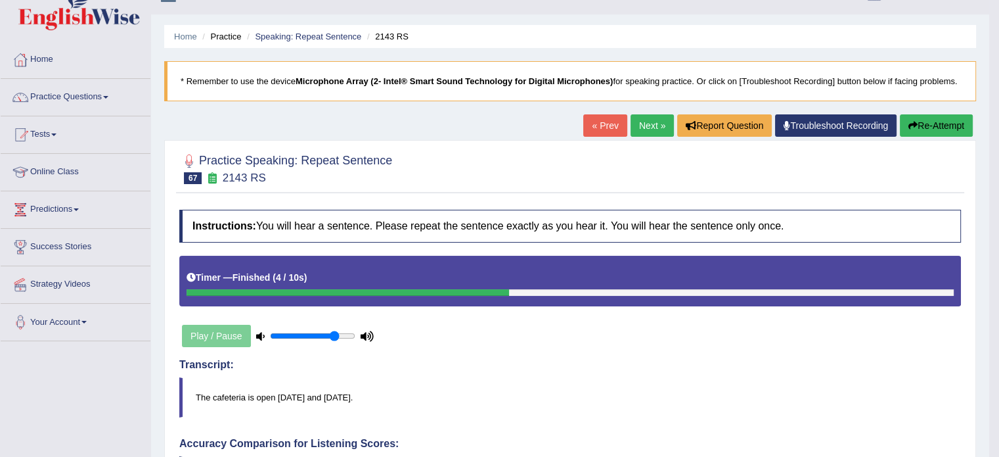
click at [942, 123] on button "Re-Attempt" at bounding box center [936, 125] width 73 height 22
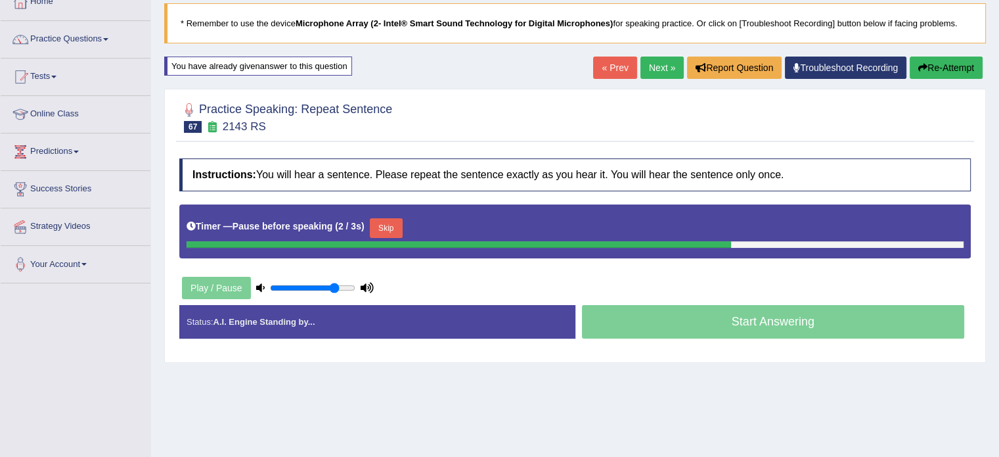
scroll to position [89, 0]
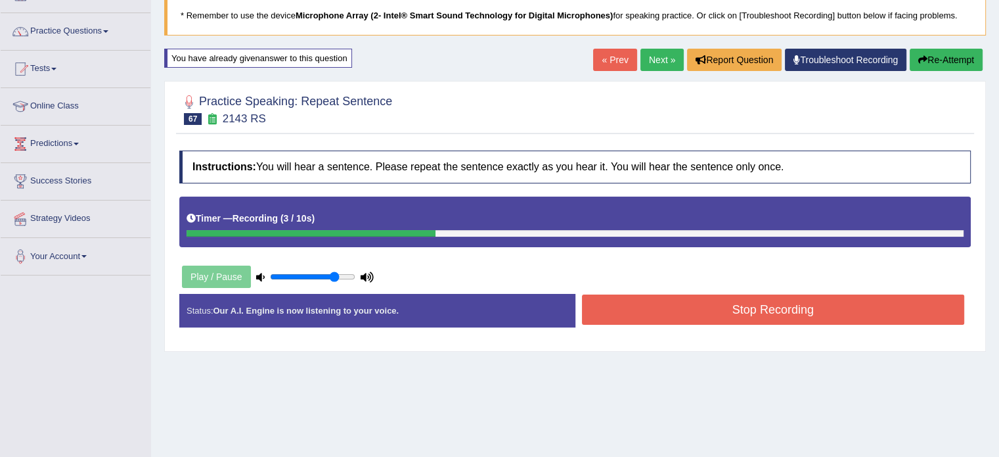
click at [672, 318] on button "Stop Recording" at bounding box center [773, 309] width 383 height 30
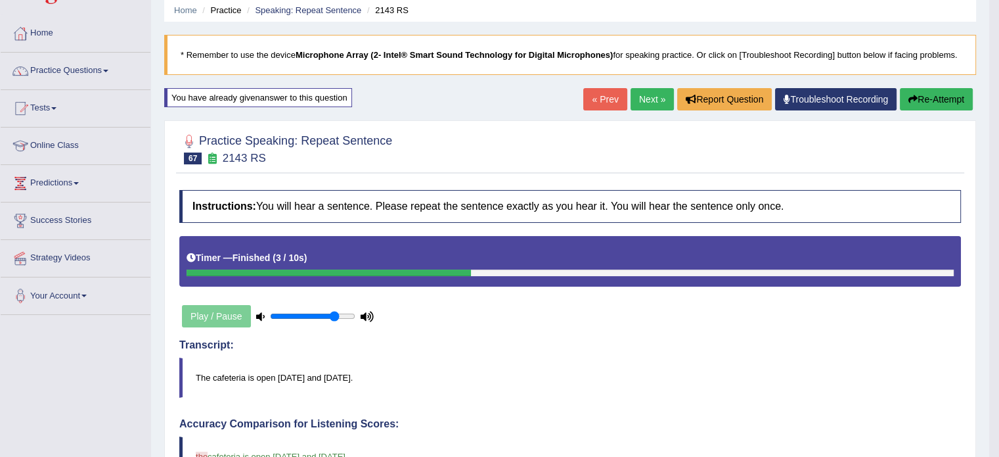
scroll to position [46, 0]
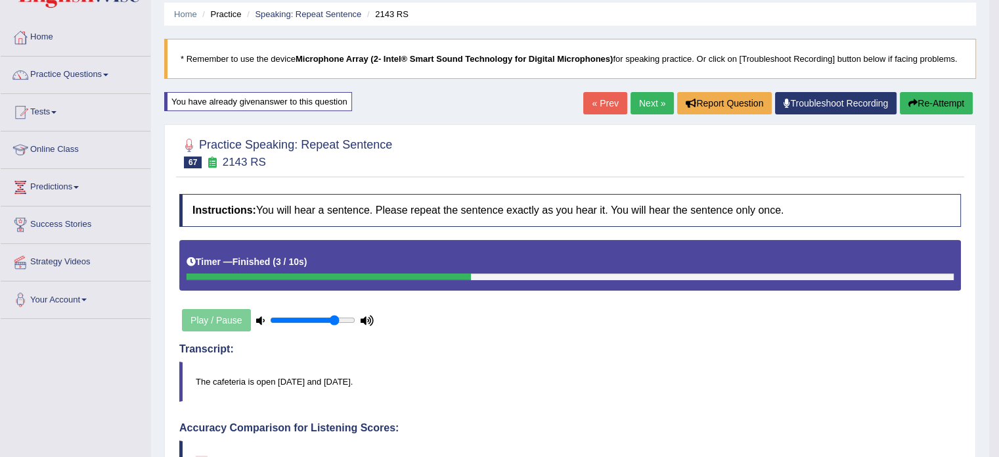
click at [651, 102] on link "Next »" at bounding box center [652, 103] width 43 height 22
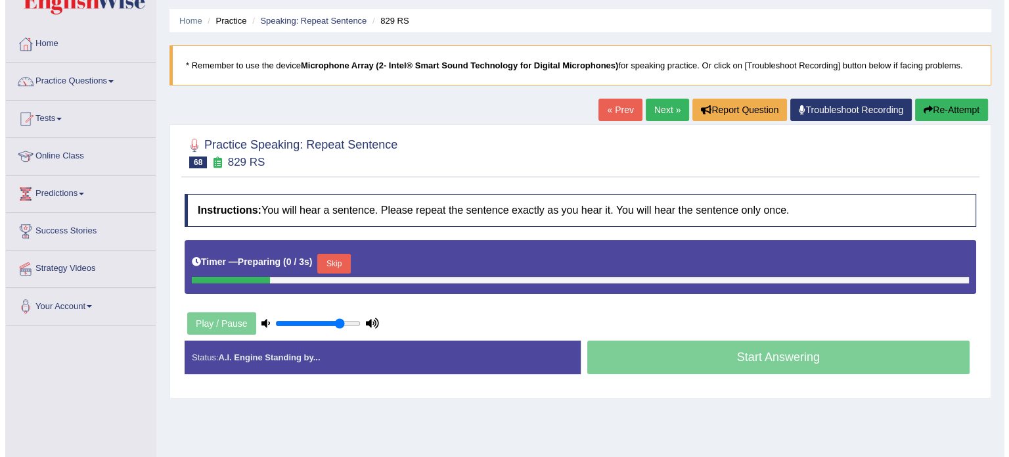
scroll to position [43, 0]
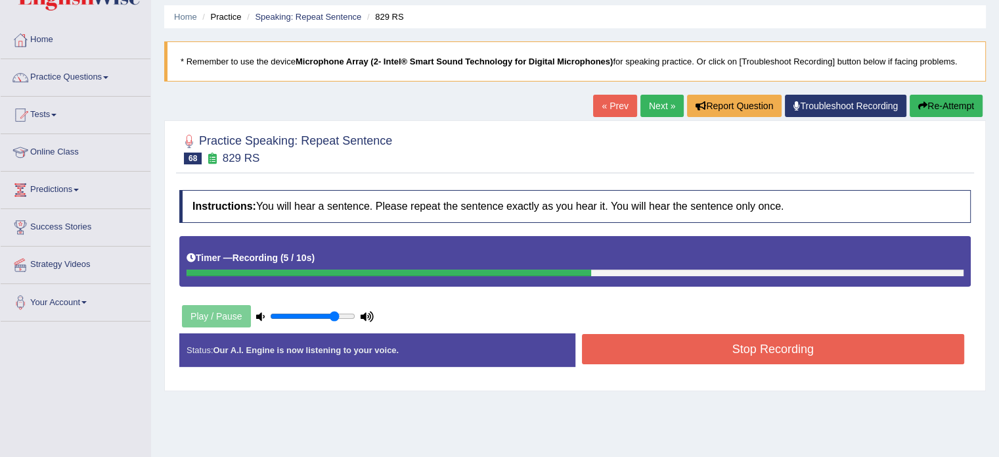
click at [699, 338] on button "Stop Recording" at bounding box center [773, 349] width 383 height 30
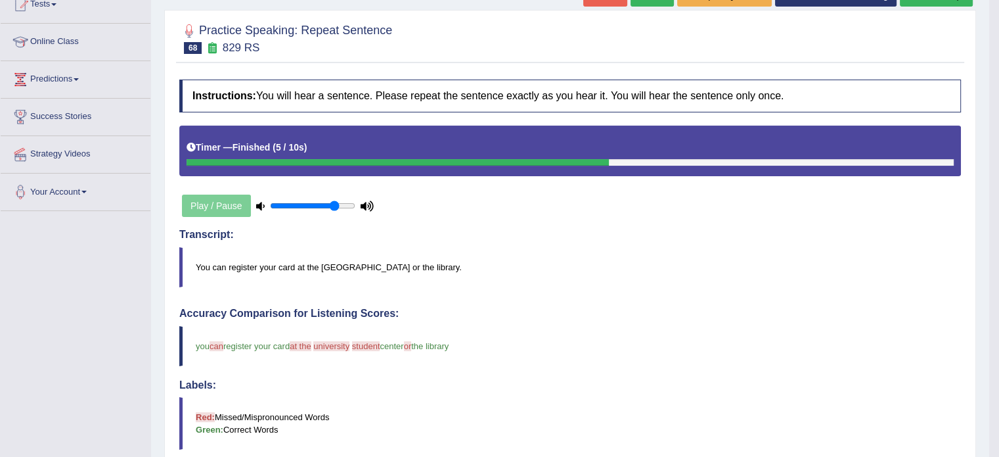
scroll to position [87, 0]
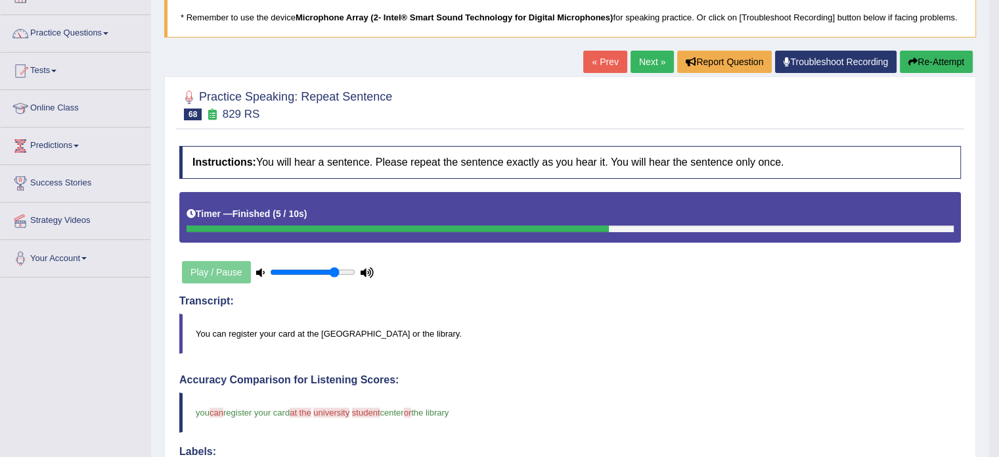
click at [647, 67] on link "Next »" at bounding box center [652, 62] width 43 height 22
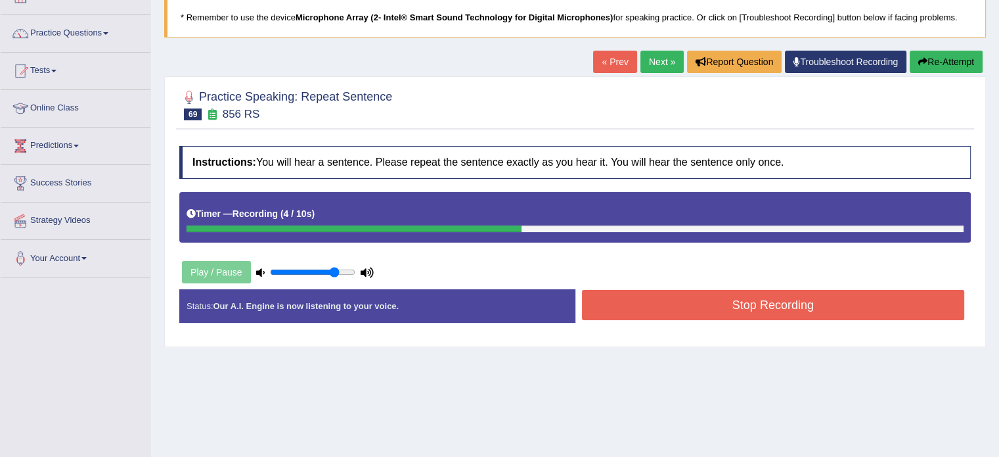
click at [700, 303] on button "Stop Recording" at bounding box center [773, 305] width 383 height 30
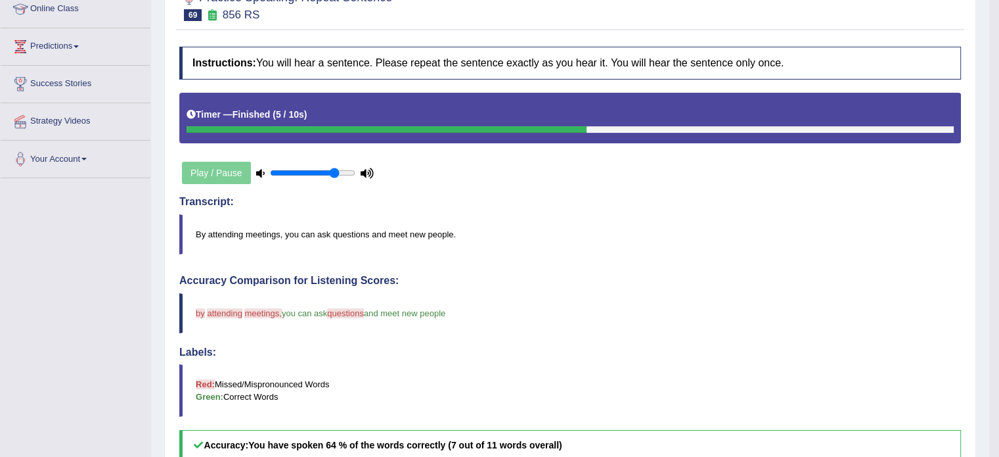
scroll to position [87, 0]
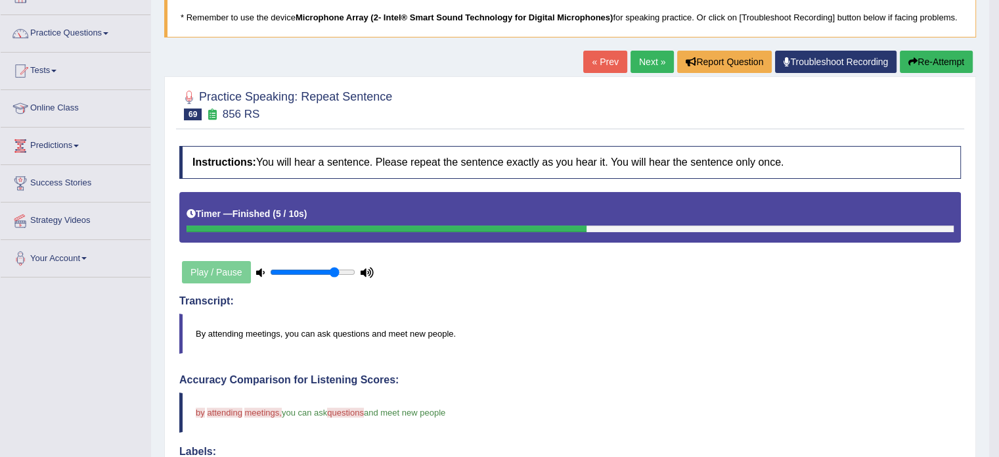
click at [652, 64] on link "Next »" at bounding box center [652, 62] width 43 height 22
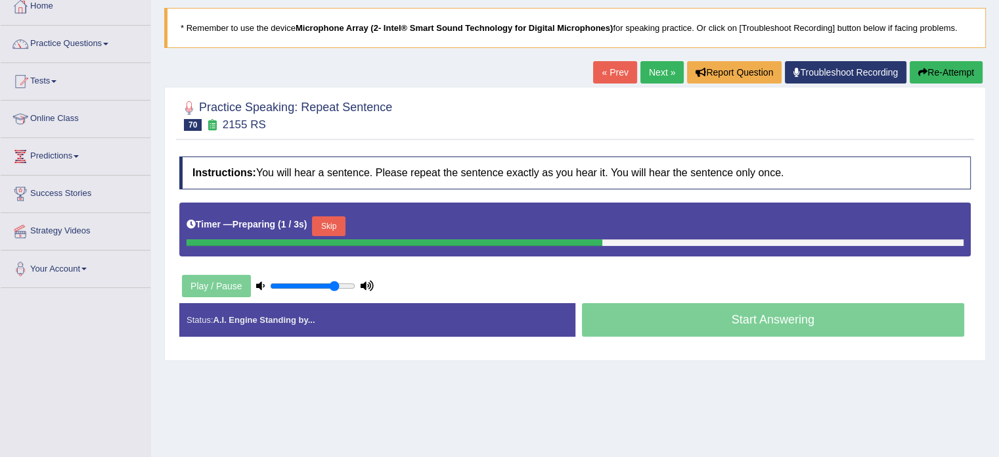
scroll to position [87, 0]
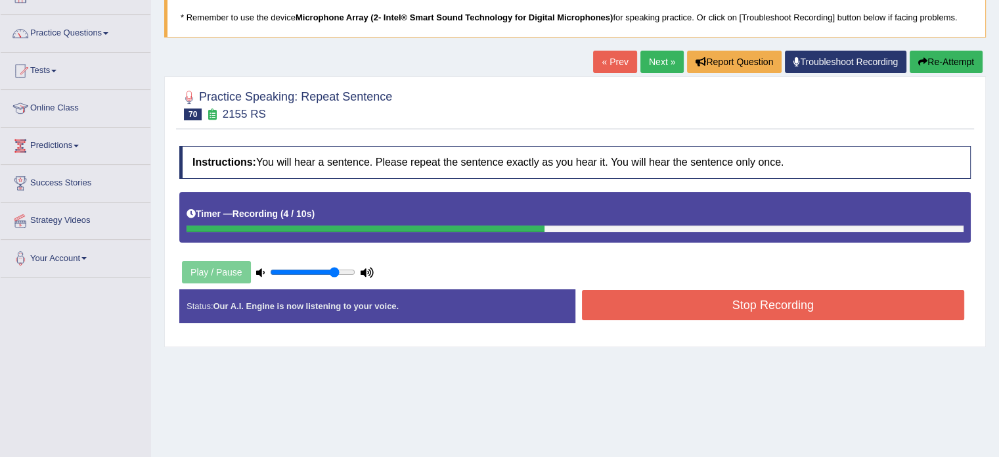
click at [734, 312] on button "Stop Recording" at bounding box center [773, 305] width 383 height 30
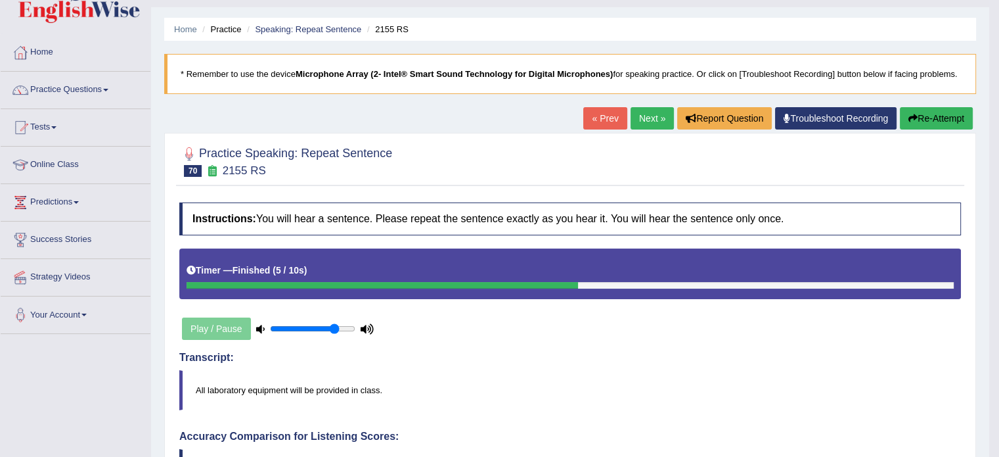
scroll to position [22, 0]
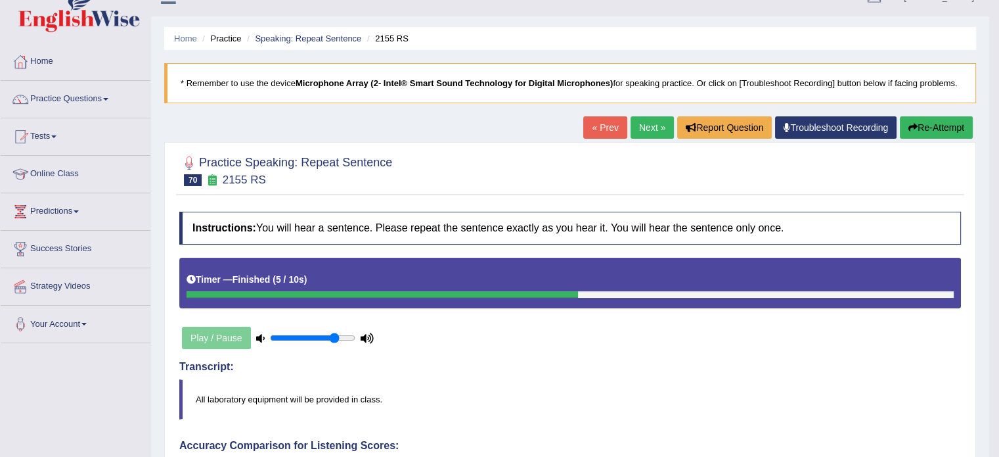
click at [922, 125] on button "Re-Attempt" at bounding box center [936, 127] width 73 height 22
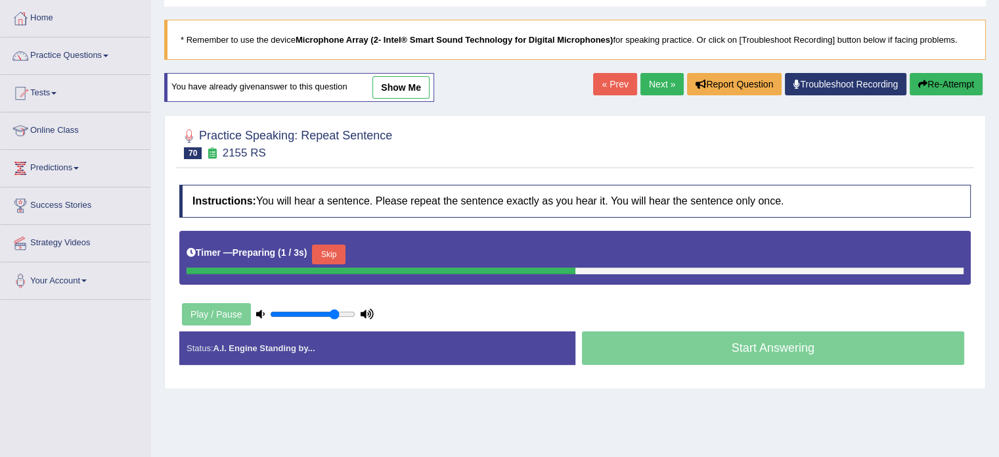
scroll to position [66, 0]
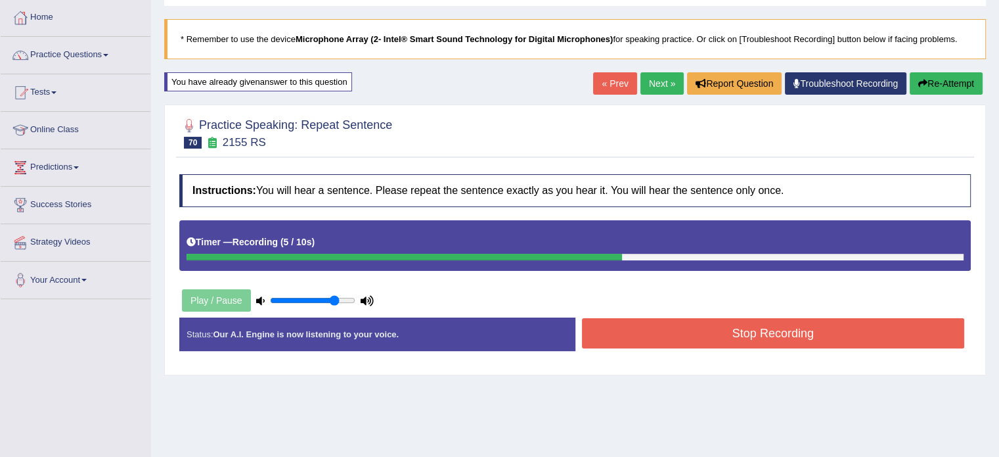
click at [765, 329] on button "Stop Recording" at bounding box center [773, 333] width 383 height 30
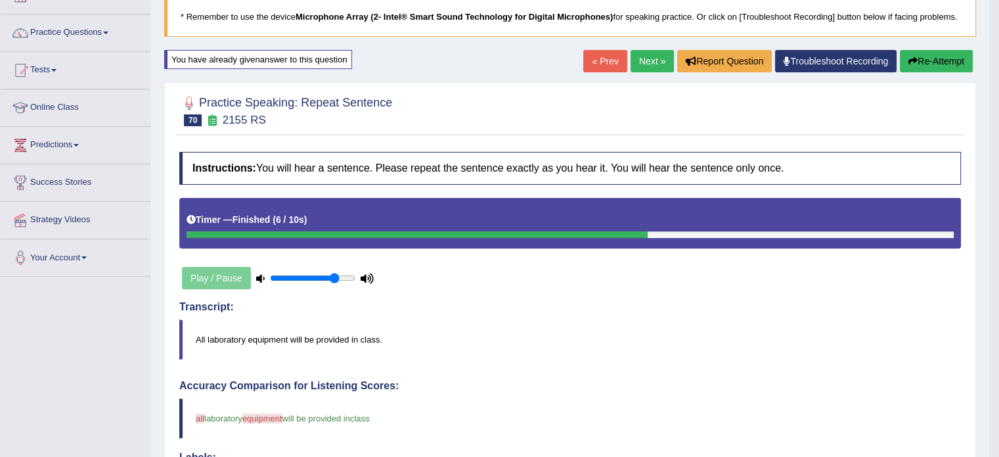
scroll to position [87, 0]
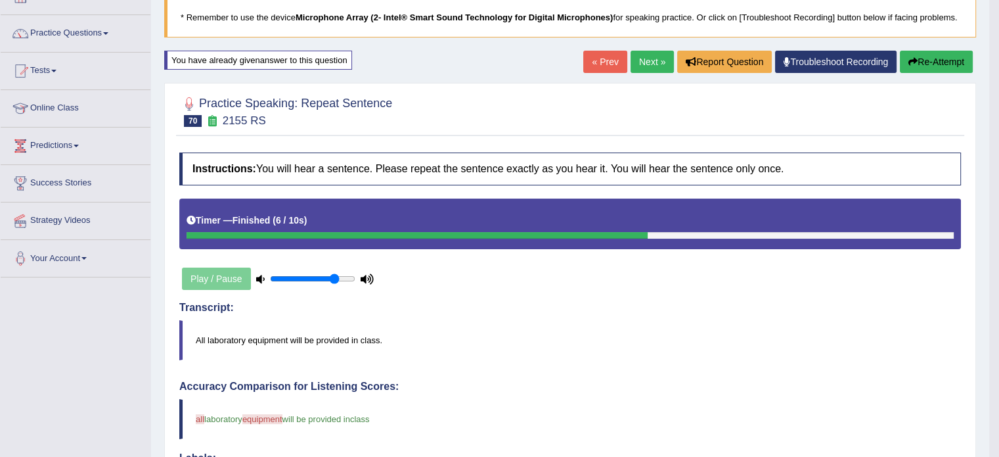
click at [938, 62] on button "Re-Attempt" at bounding box center [936, 62] width 73 height 22
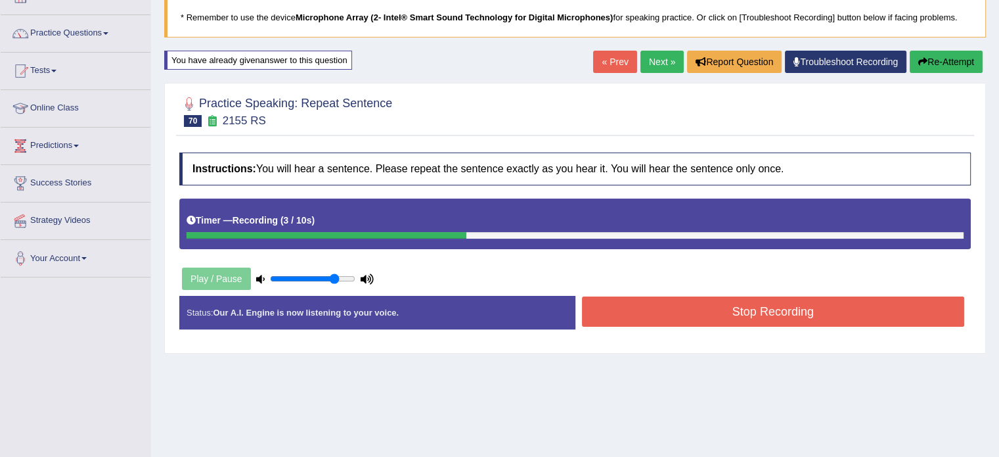
click at [808, 313] on button "Stop Recording" at bounding box center [773, 311] width 383 height 30
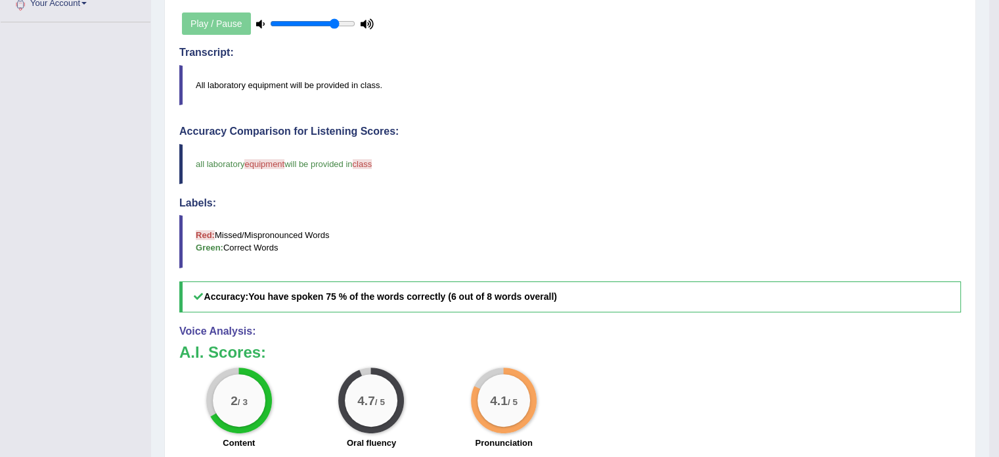
scroll to position [350, 0]
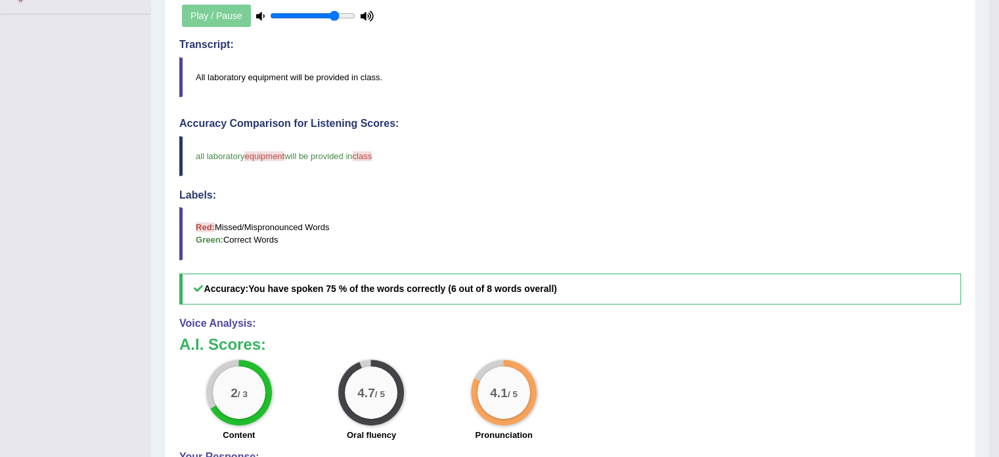
click at [822, 89] on blockquote "All laboratory equipment will be provided in class." at bounding box center [570, 77] width 782 height 40
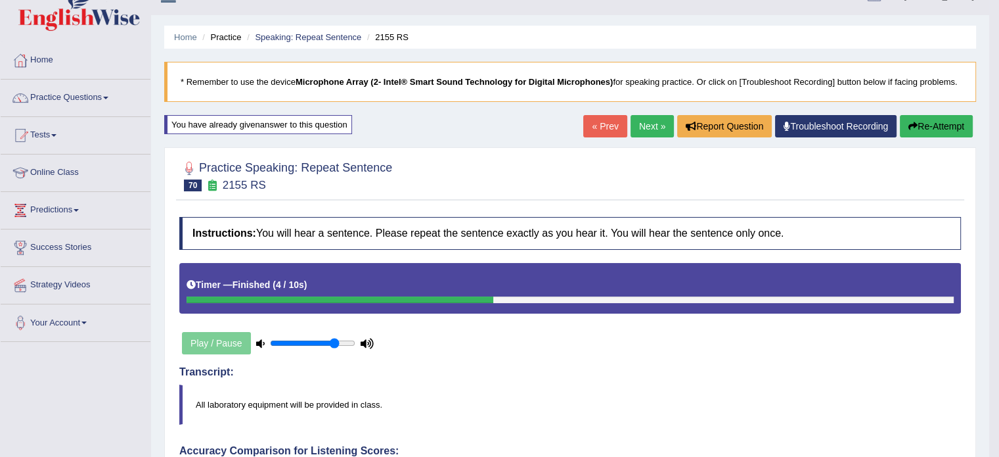
scroll to position [22, 0]
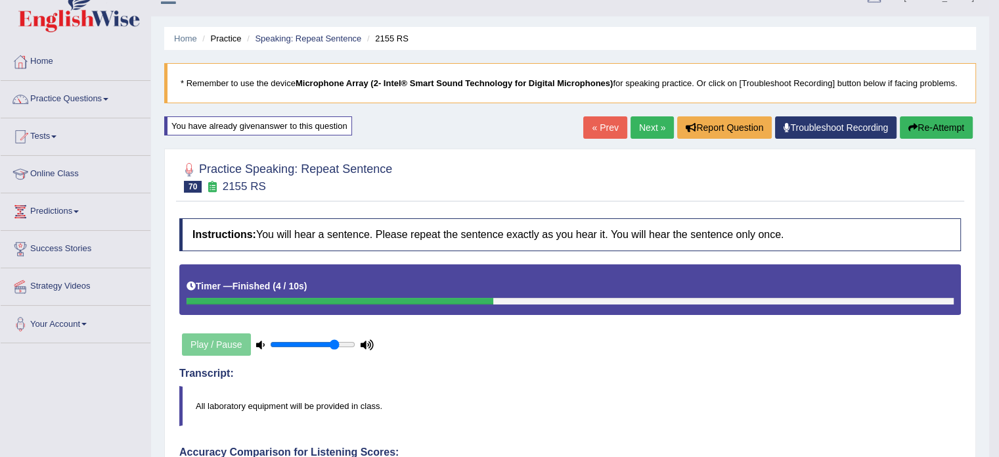
click at [638, 128] on link "Next »" at bounding box center [652, 127] width 43 height 22
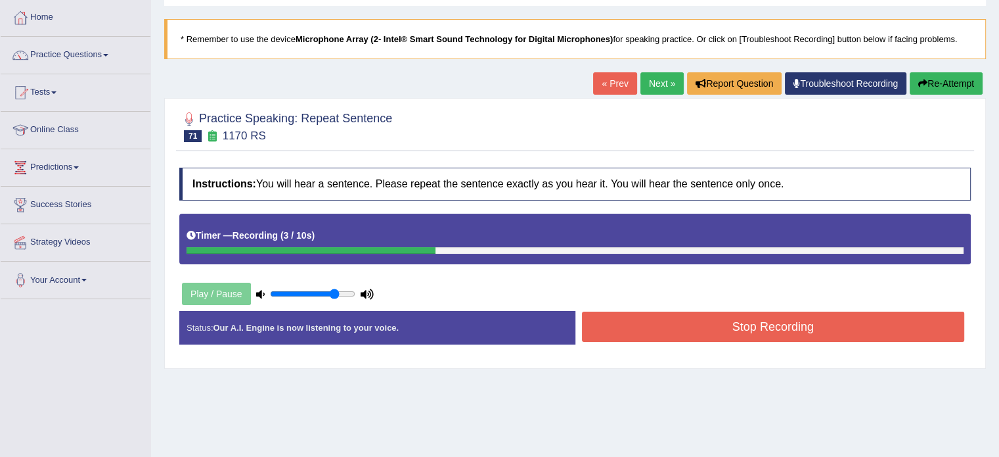
click at [773, 324] on button "Stop Recording" at bounding box center [773, 326] width 383 height 30
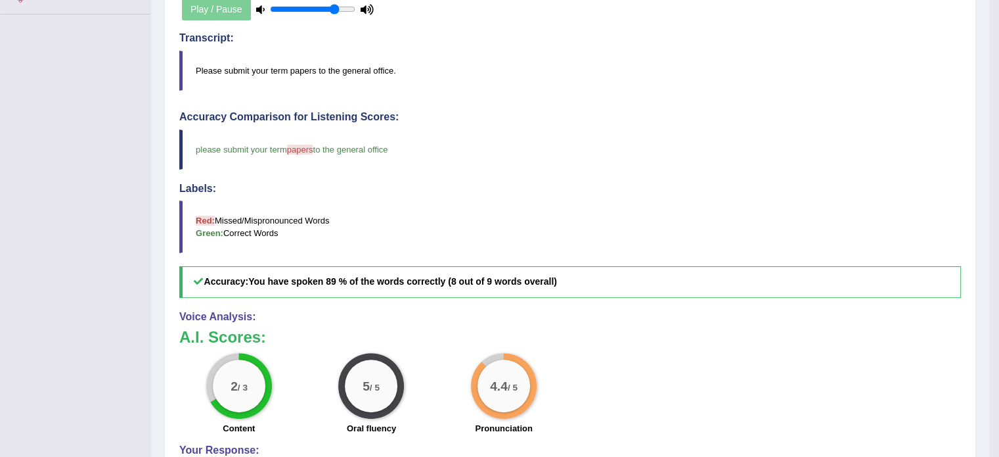
scroll to position [372, 0]
